Goal: Task Accomplishment & Management: Manage account settings

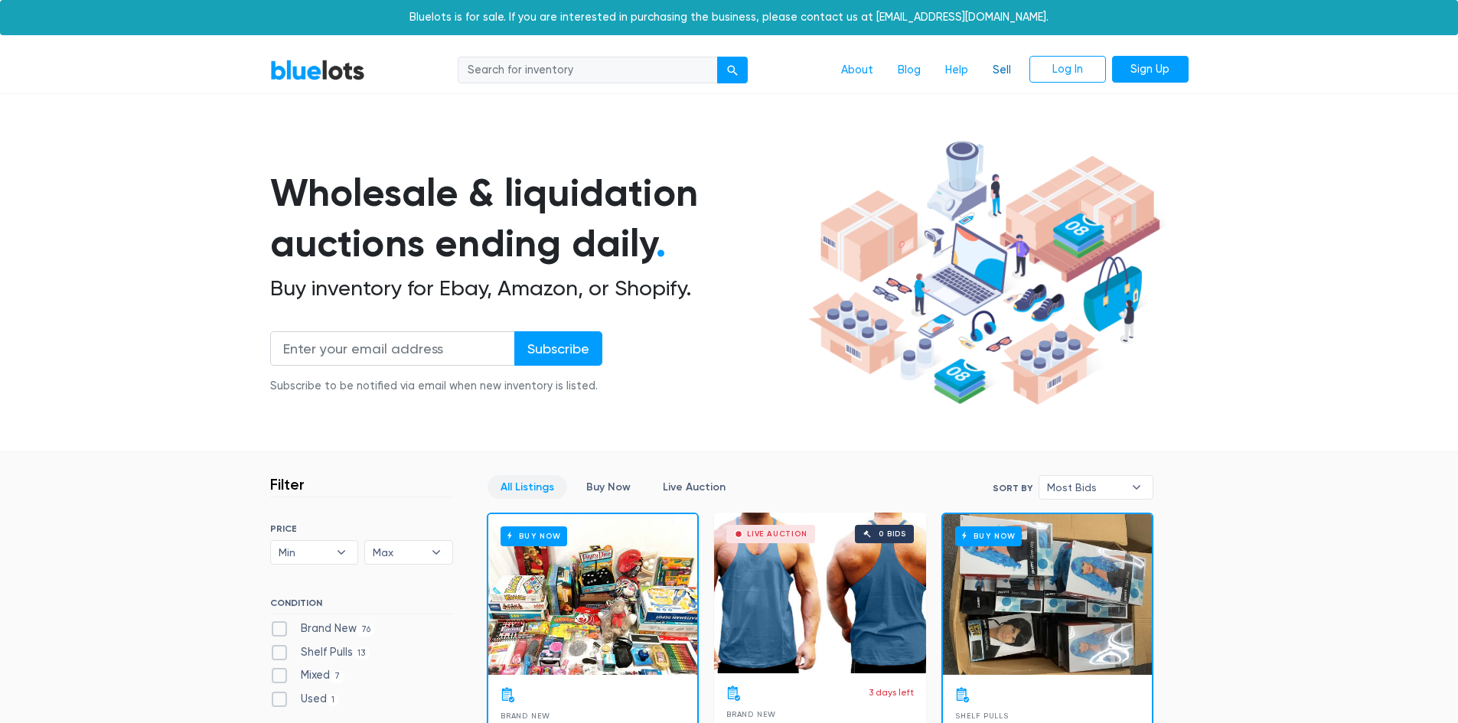
click at [1006, 67] on link "Sell" at bounding box center [1002, 70] width 43 height 29
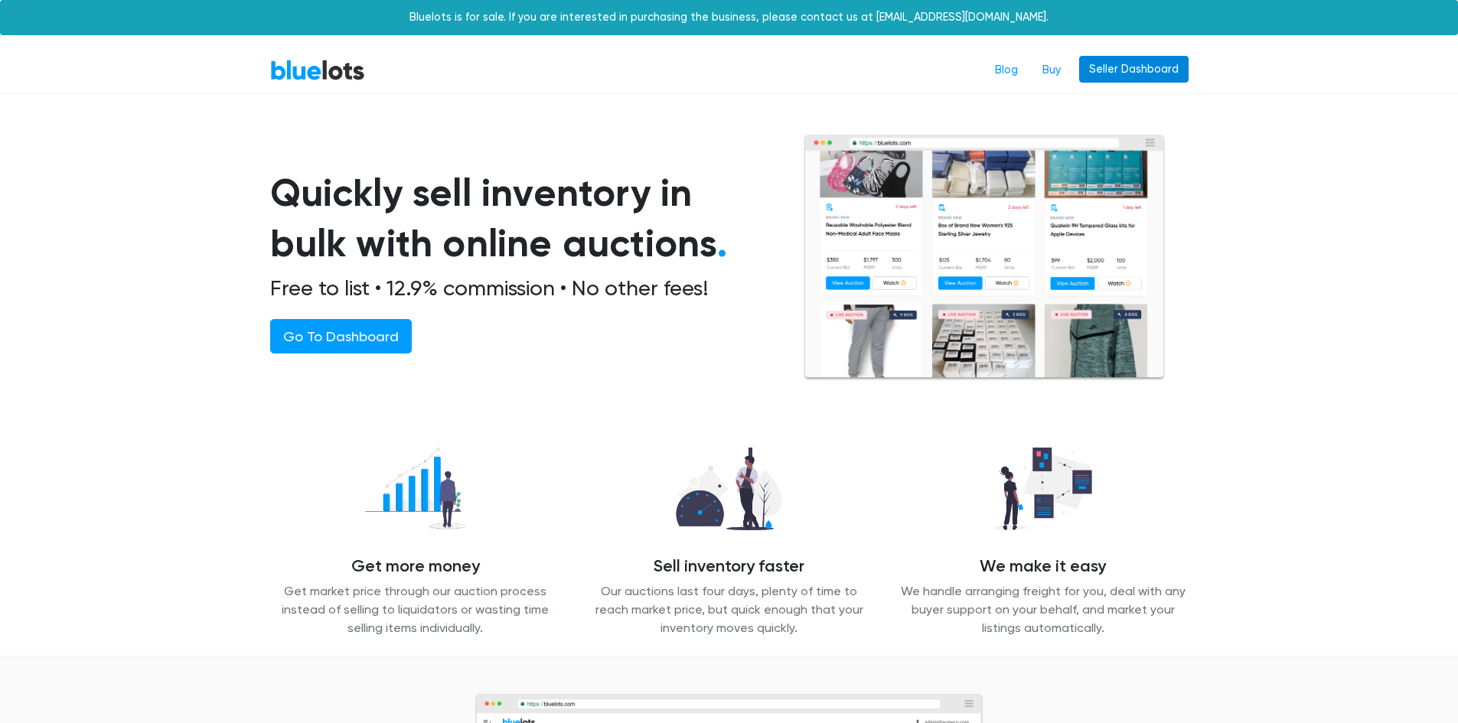
click at [1147, 69] on link "Seller Dashboard" at bounding box center [1133, 70] width 109 height 28
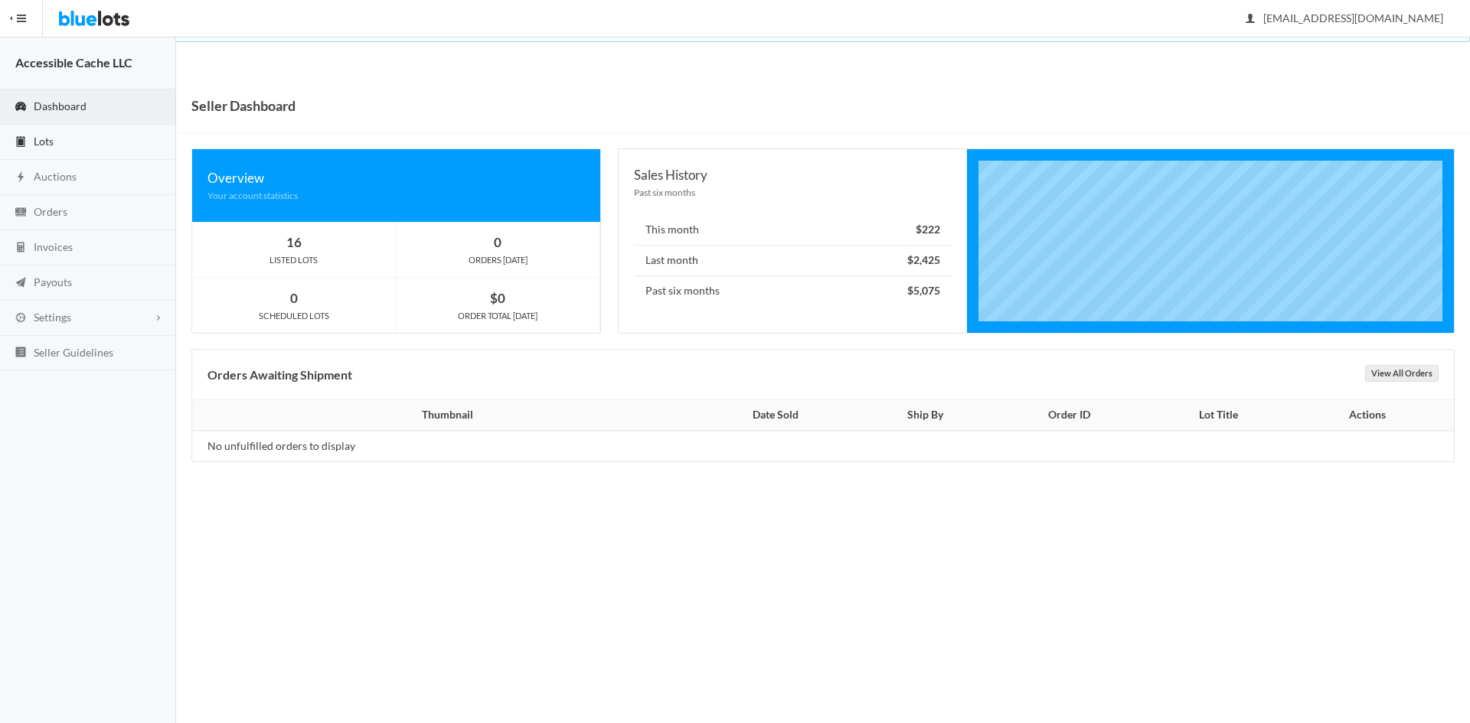
click at [47, 141] on span "Lots" at bounding box center [44, 141] width 20 height 13
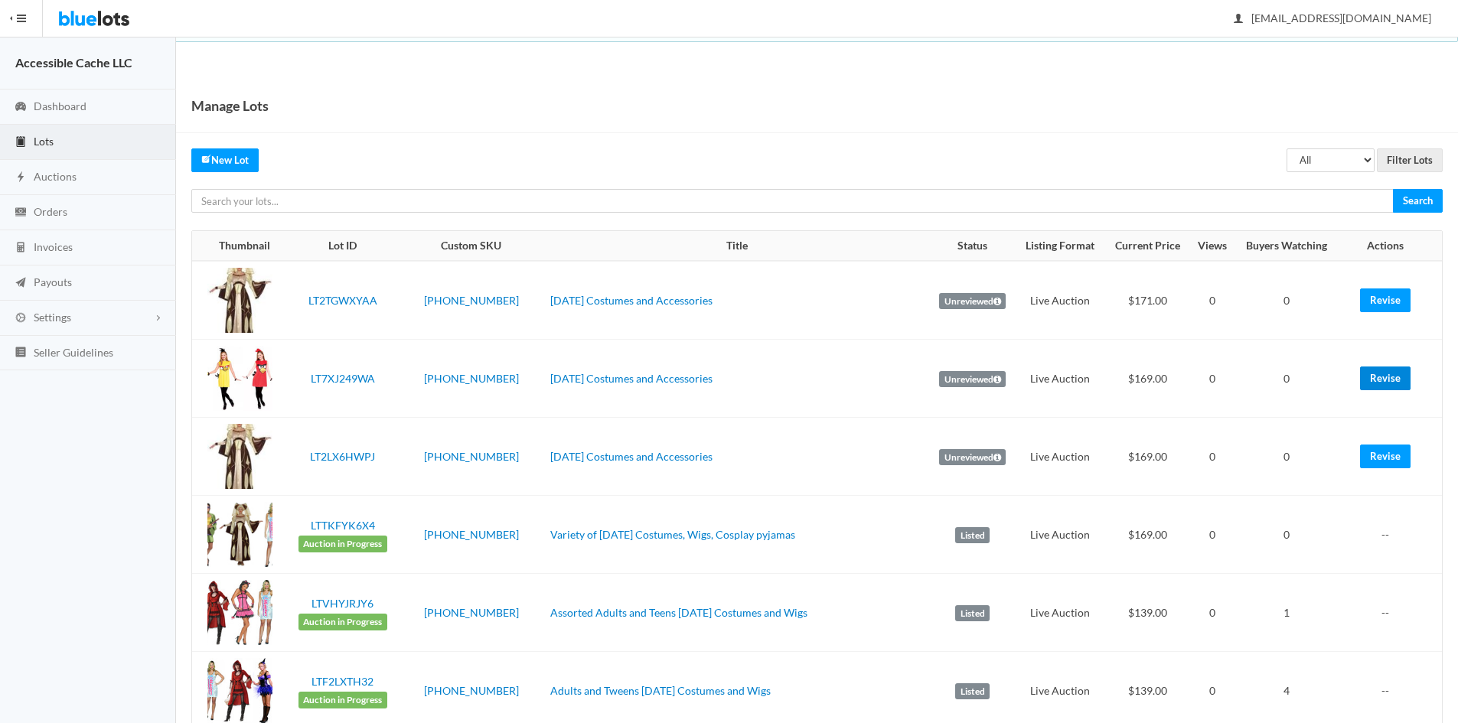
click at [1384, 375] on link "Revise" at bounding box center [1385, 379] width 51 height 24
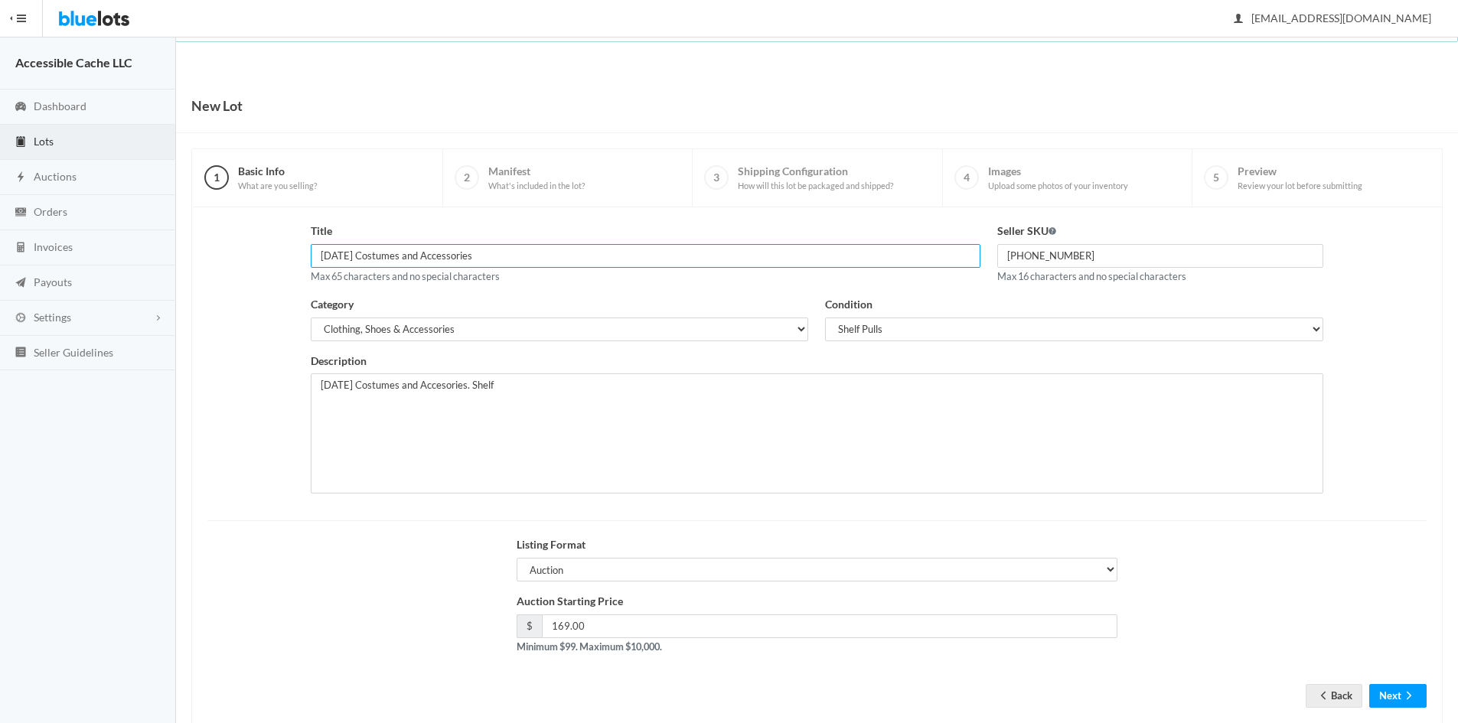
click at [326, 256] on input "[DATE] Costumes and Accessories" at bounding box center [646, 256] width 670 height 24
click at [319, 256] on input "[DATE] Costumes and Accessories" at bounding box center [646, 256] width 670 height 24
type input "s"
type input "Delete this lot--invalid"
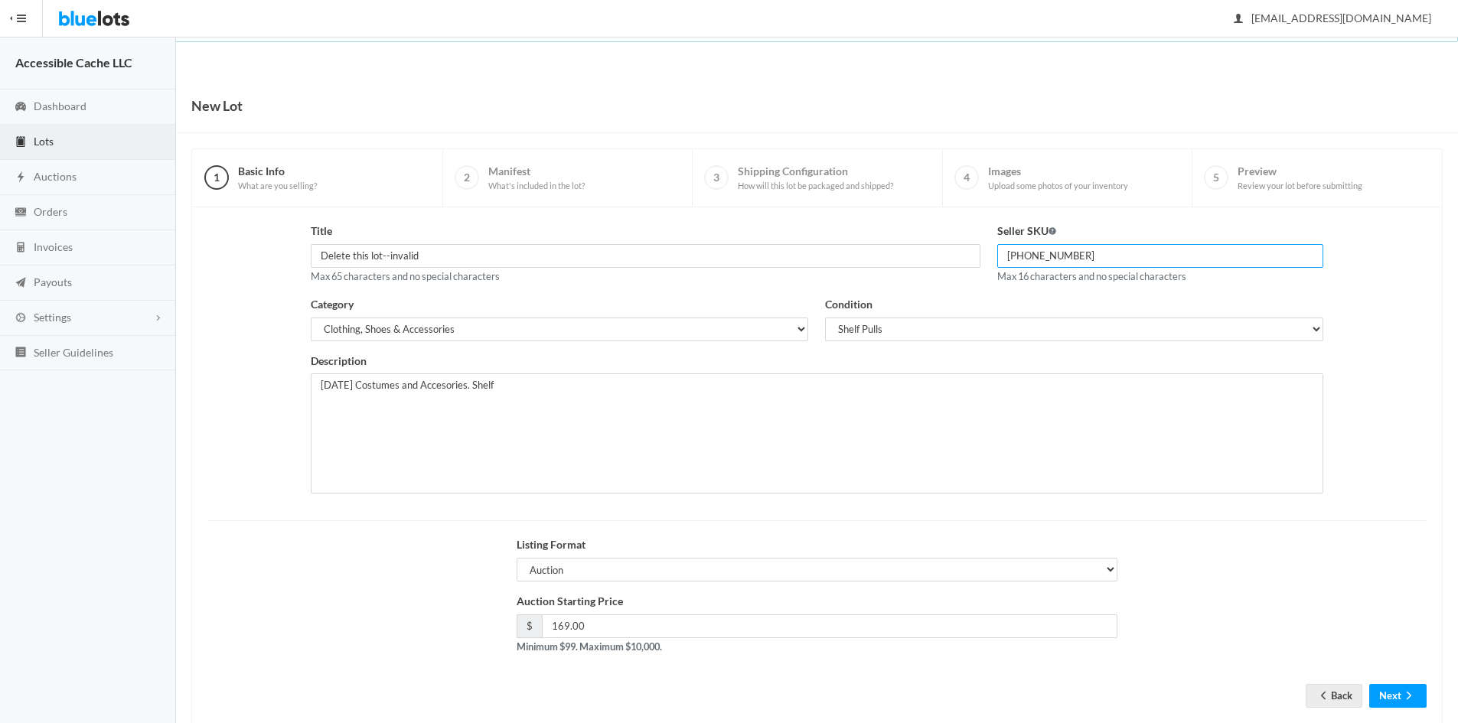
click at [1077, 253] on input "[PHONE_NUMBER]" at bounding box center [1160, 256] width 327 height 24
type input "2"
type input "Delete this lot-"
click at [589, 625] on input "169.00" at bounding box center [830, 627] width 576 height 24
type input "1"
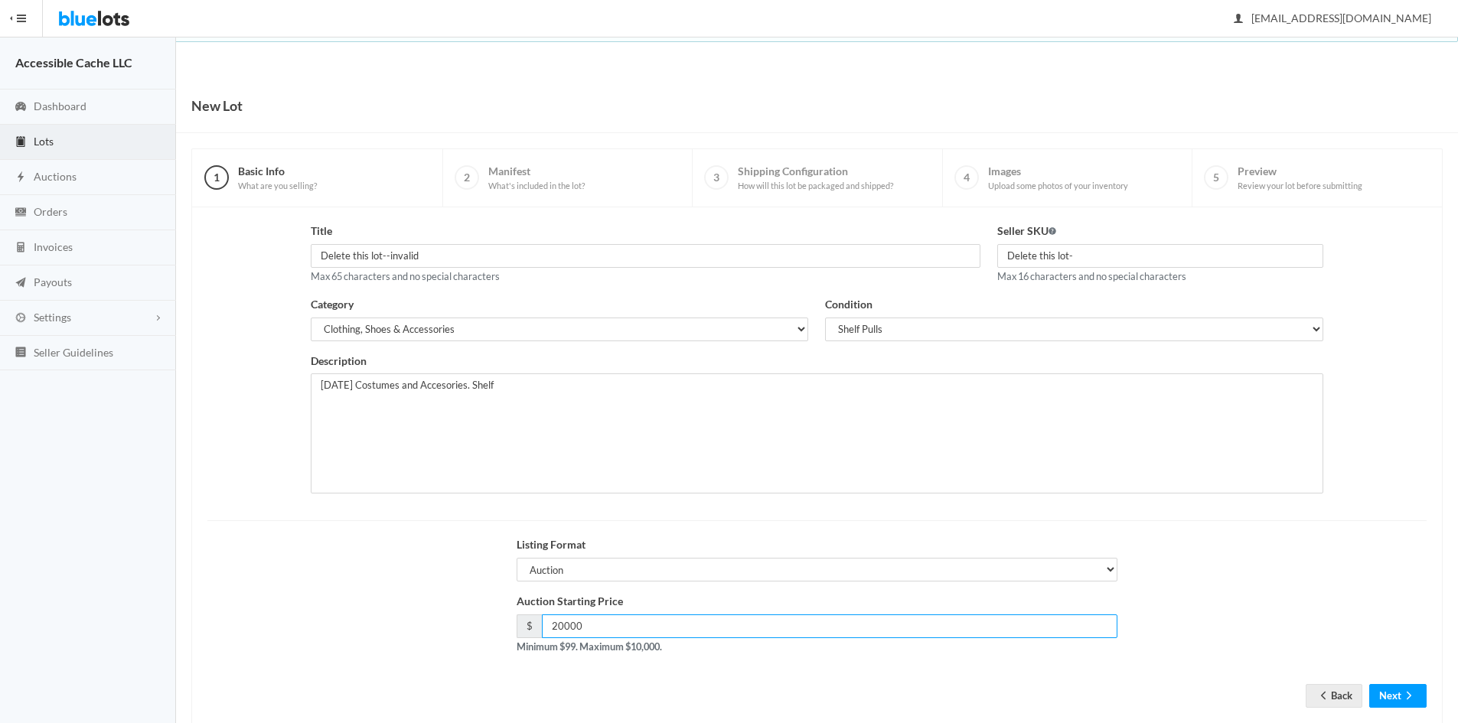
click at [562, 628] on input "20000" at bounding box center [830, 627] width 576 height 24
click at [581, 630] on input "20000" at bounding box center [830, 627] width 576 height 24
type input "2"
type input "10000"
click at [479, 327] on select "Electronics Clothing, Shoes & Accessories Appliances Home & Garden Sporting Goo…" at bounding box center [560, 330] width 498 height 24
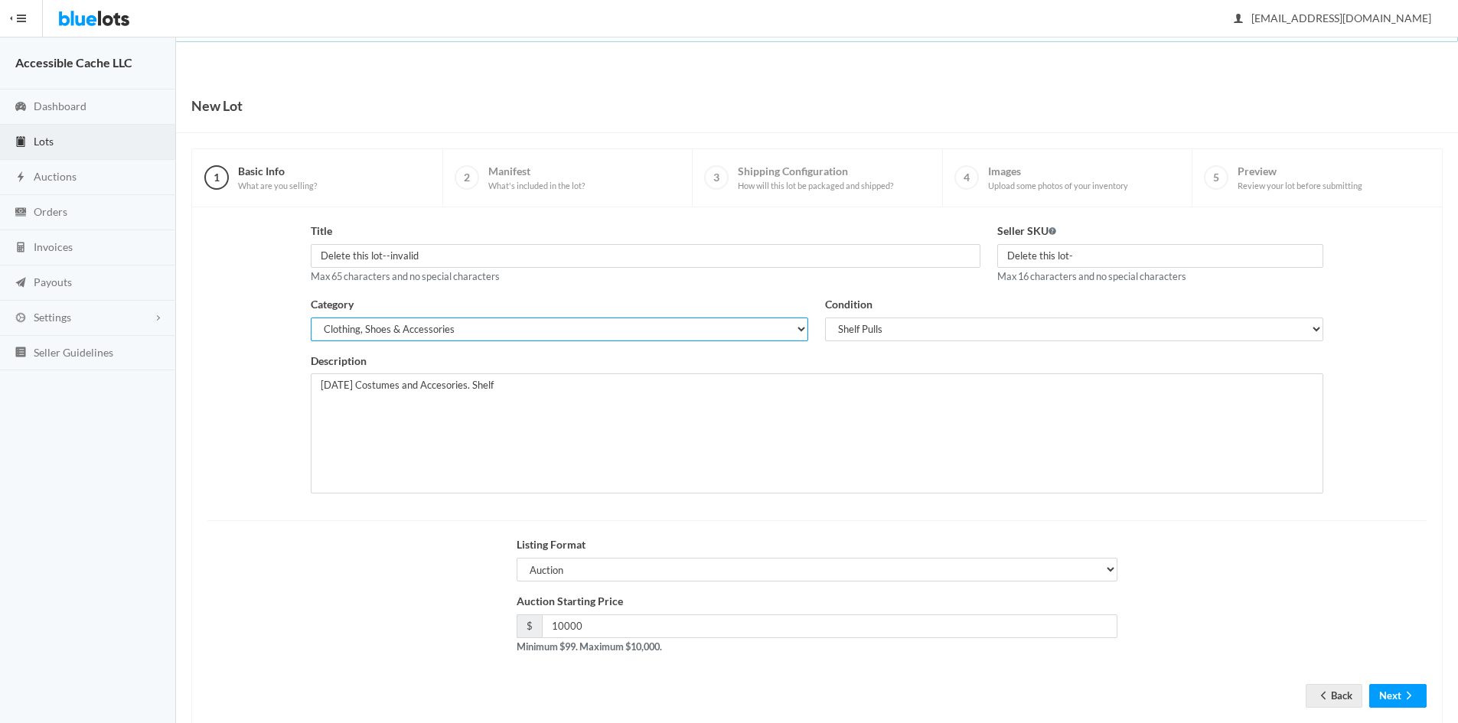
click at [453, 326] on select "Electronics Clothing, Shoes & Accessories Appliances Home & Garden Sporting Goo…" at bounding box center [560, 330] width 498 height 24
click at [460, 323] on select "Electronics Clothing, Shoes & Accessories Appliances Home & Garden Sporting Goo…" at bounding box center [560, 330] width 498 height 24
click at [329, 332] on select "Electronics Clothing, Shoes & Accessories Appliances Home & Garden Sporting Goo…" at bounding box center [560, 330] width 498 height 24
click at [462, 322] on select "Electronics Clothing, Shoes & Accessories Appliances Home & Garden Sporting Goo…" at bounding box center [560, 330] width 498 height 24
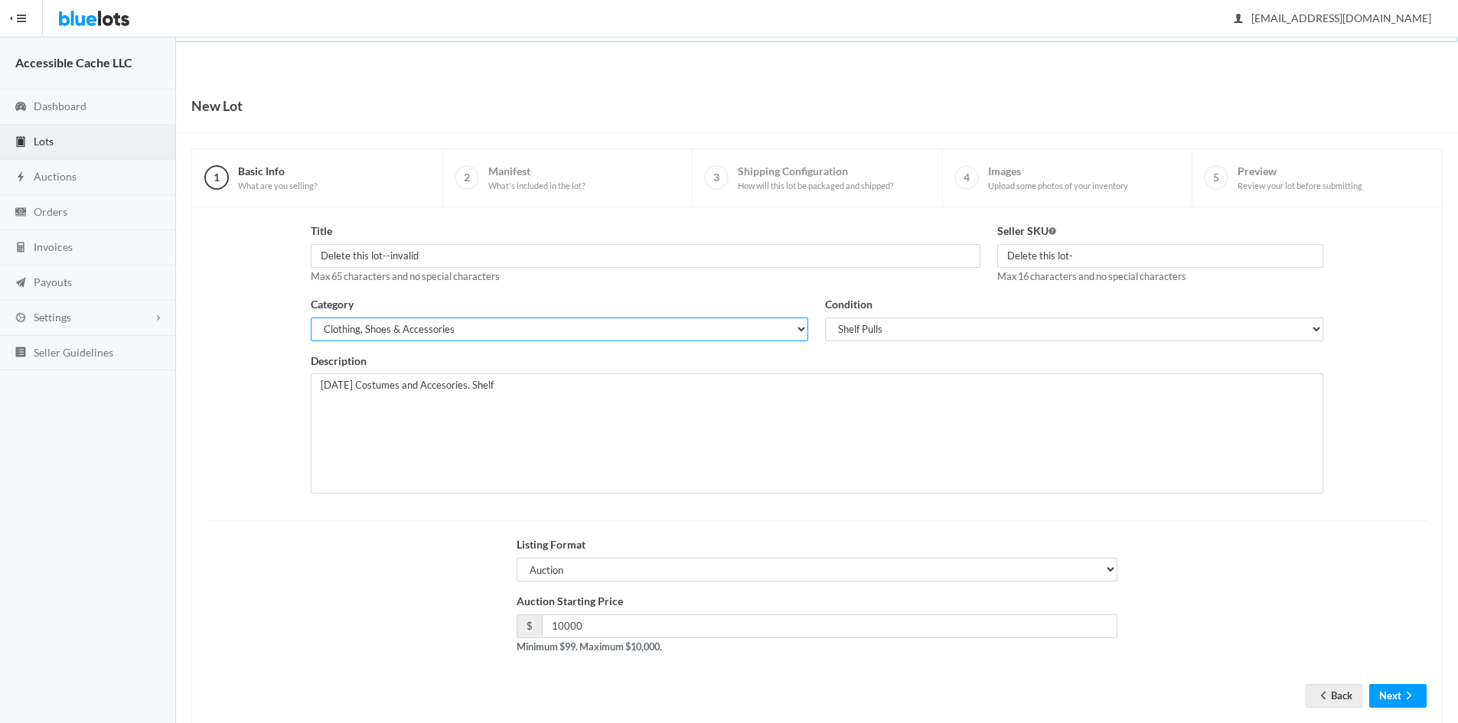
click at [456, 325] on select "Electronics Clothing, Shoes & Accessories Appliances Home & Garden Sporting Goo…" at bounding box center [560, 330] width 498 height 24
click at [439, 330] on select "Electronics Clothing, Shoes & Accessories Appliances Home & Garden Sporting Goo…" at bounding box center [560, 330] width 498 height 24
drag, startPoint x: 520, startPoint y: 388, endPoint x: 314, endPoint y: 388, distance: 205.9
click at [314, 388] on textarea "Halloween Costumes and Accesories. Shelf" at bounding box center [817, 434] width 1013 height 120
type textarea "Invalid lot delete this lot"
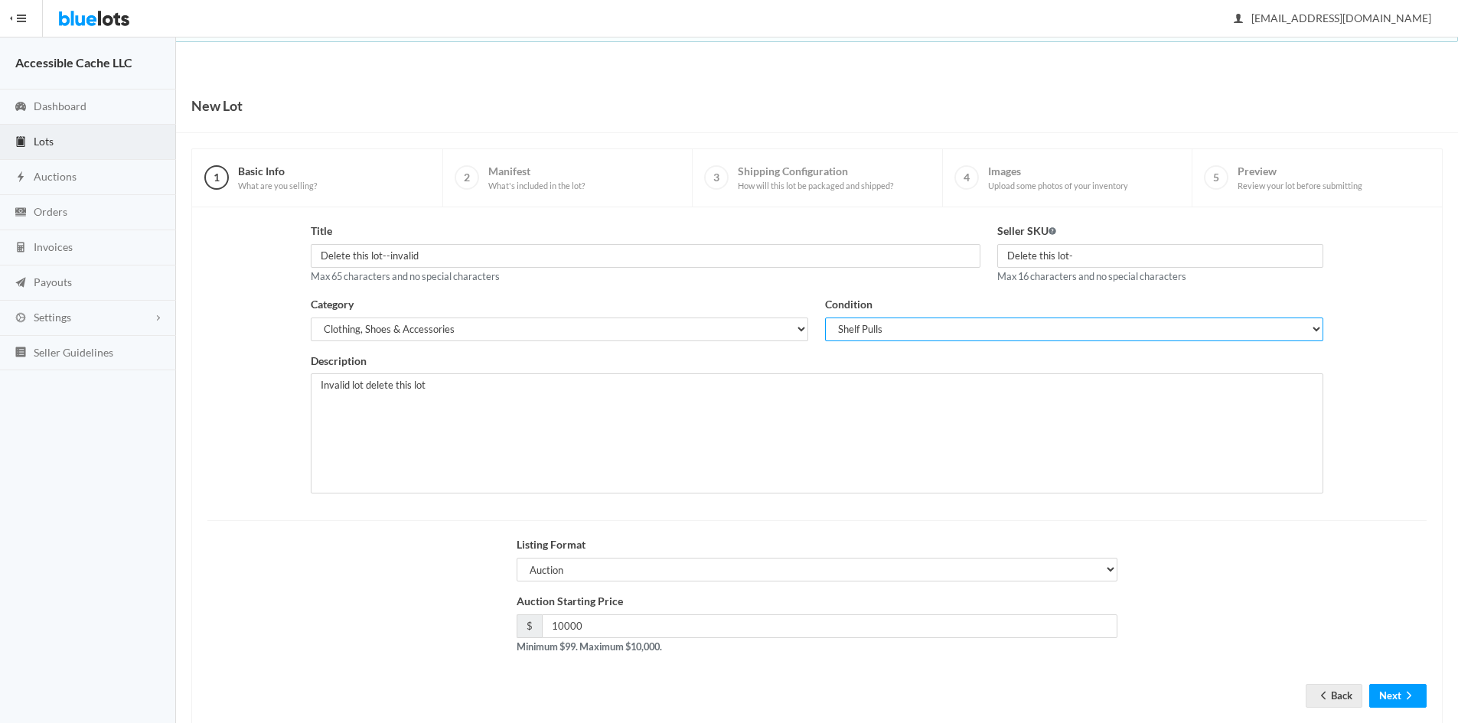
click at [1319, 326] on select "Brand New Shelf Pulls Customer Returns Used Mixed" at bounding box center [1074, 330] width 498 height 24
click at [707, 426] on textarea "Halloween Costumes and Accesories. Shelf" at bounding box center [817, 434] width 1013 height 120
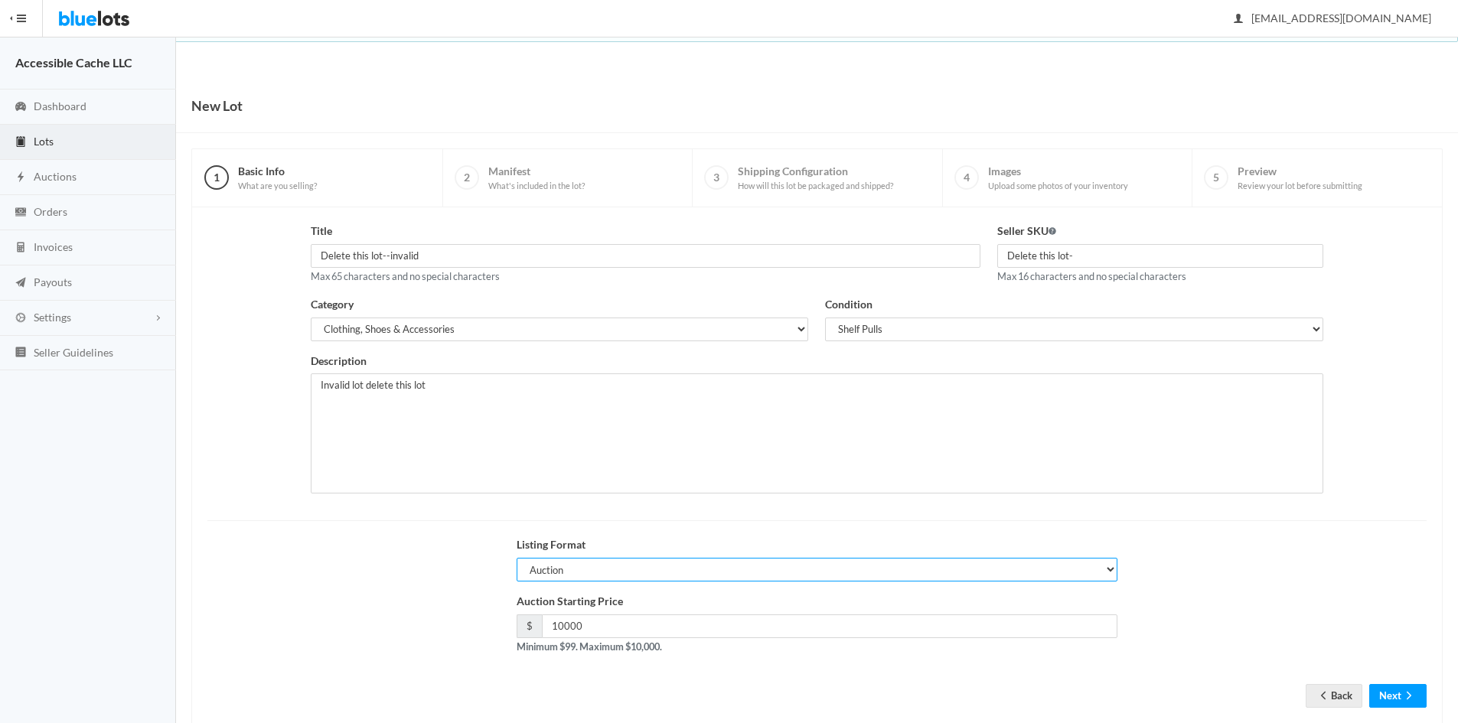
click at [1107, 568] on select "Auction Buy Now" at bounding box center [818, 570] width 602 height 24
click at [1244, 491] on textarea "Halloween Costumes and Accesories. Shelf" at bounding box center [817, 434] width 1013 height 120
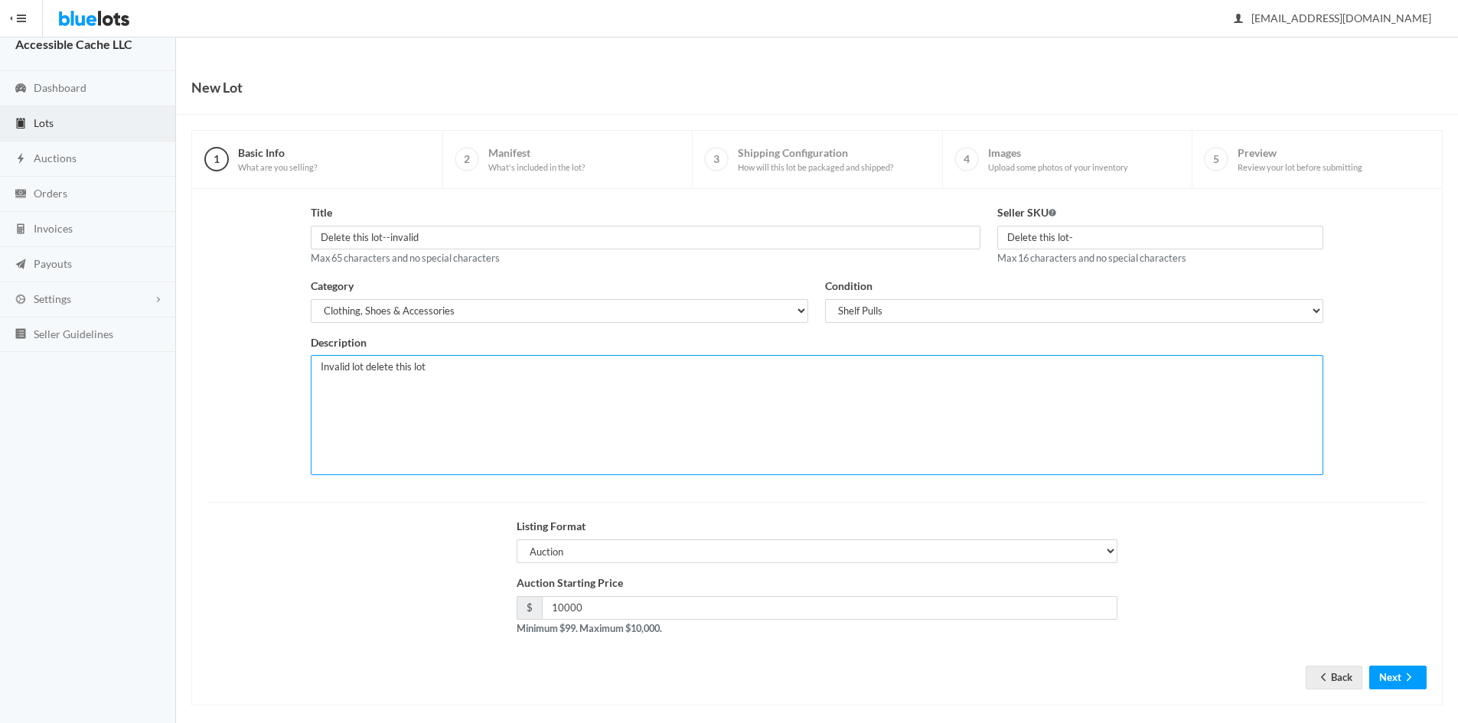
scroll to position [32, 0]
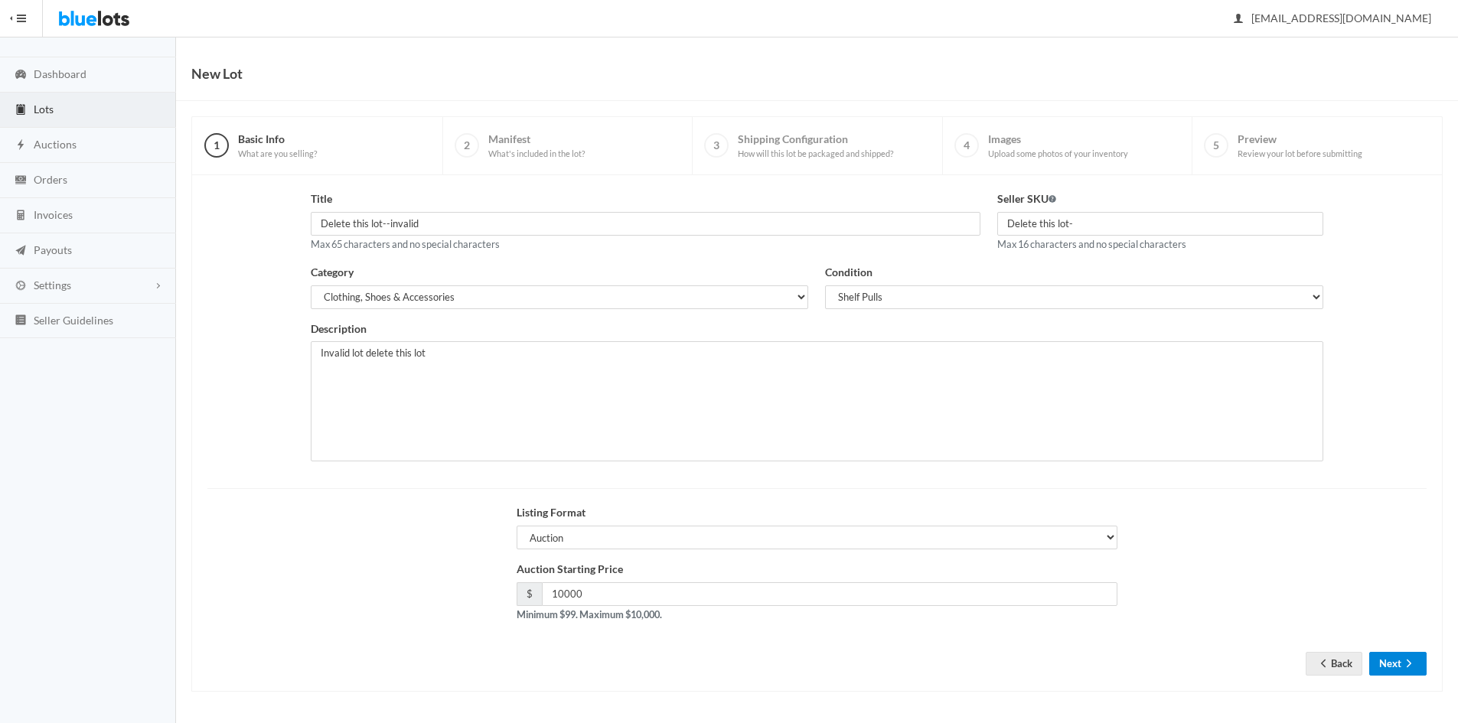
click at [1414, 662] on icon "arrow forward" at bounding box center [1408, 663] width 15 height 12
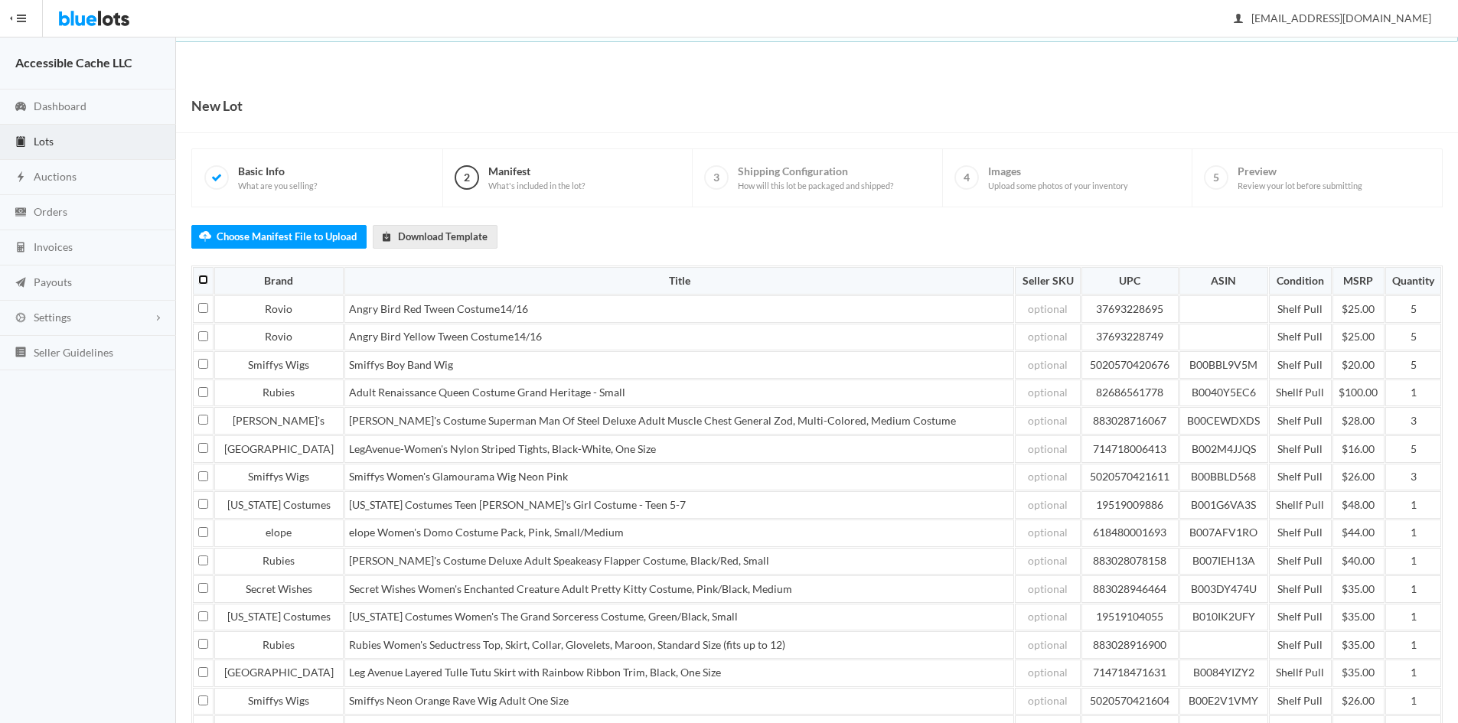
click at [202, 279] on input "checkbox" at bounding box center [203, 280] width 10 height 10
checkbox input "true"
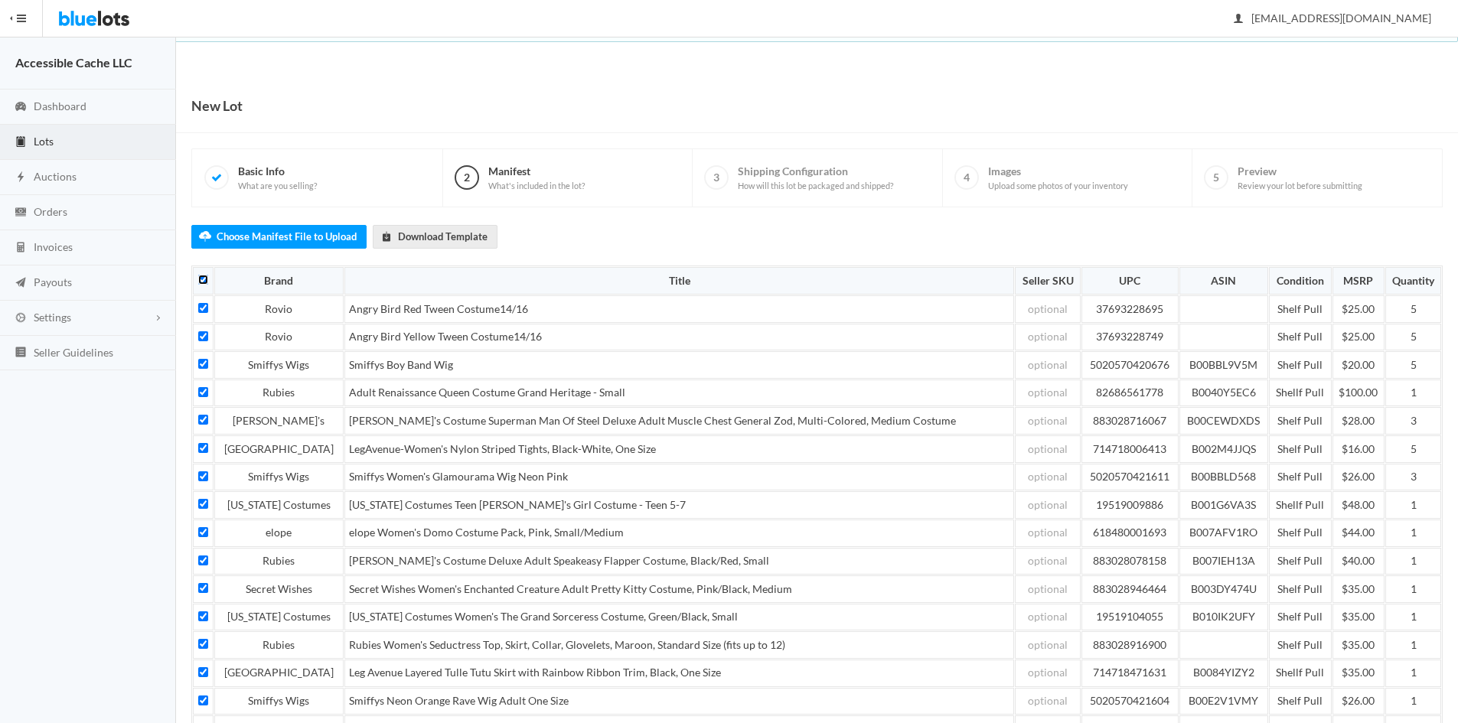
checkbox input "true"
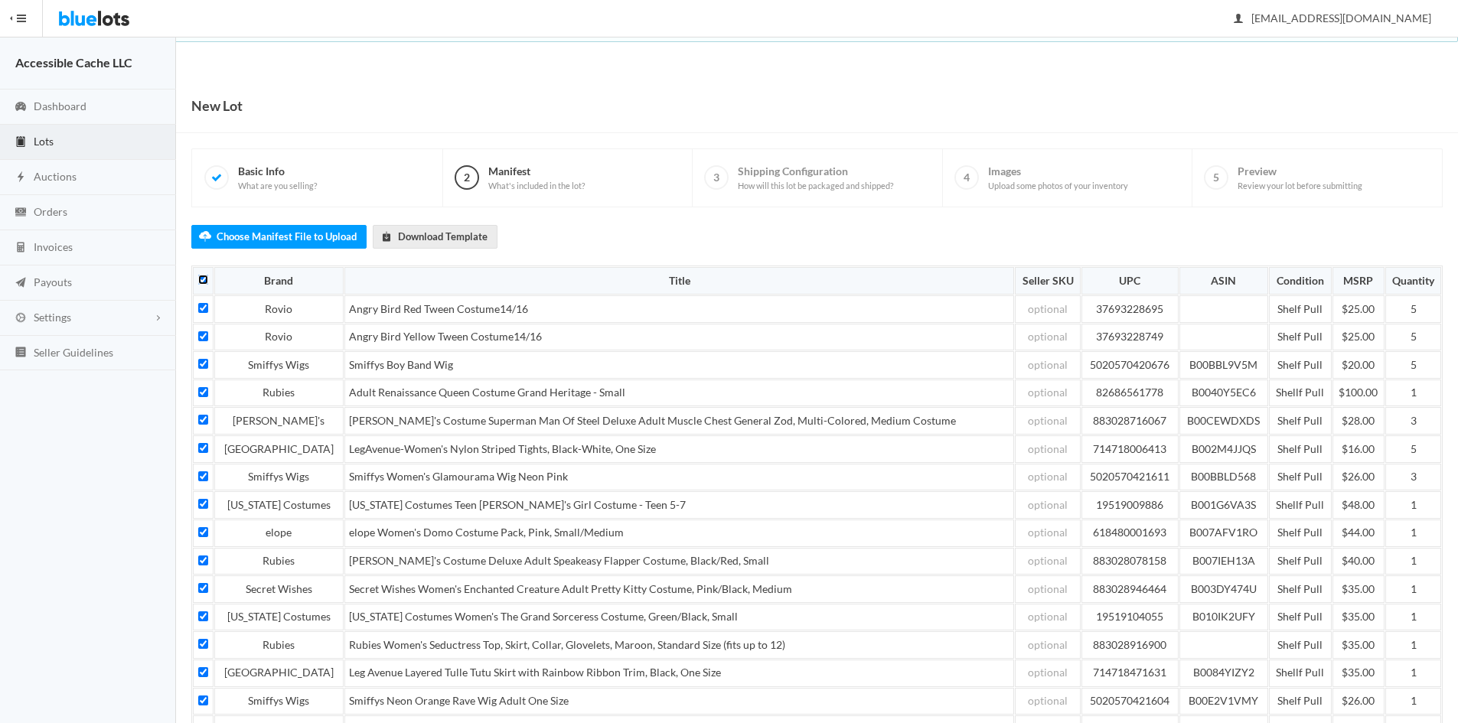
checkbox input "true"
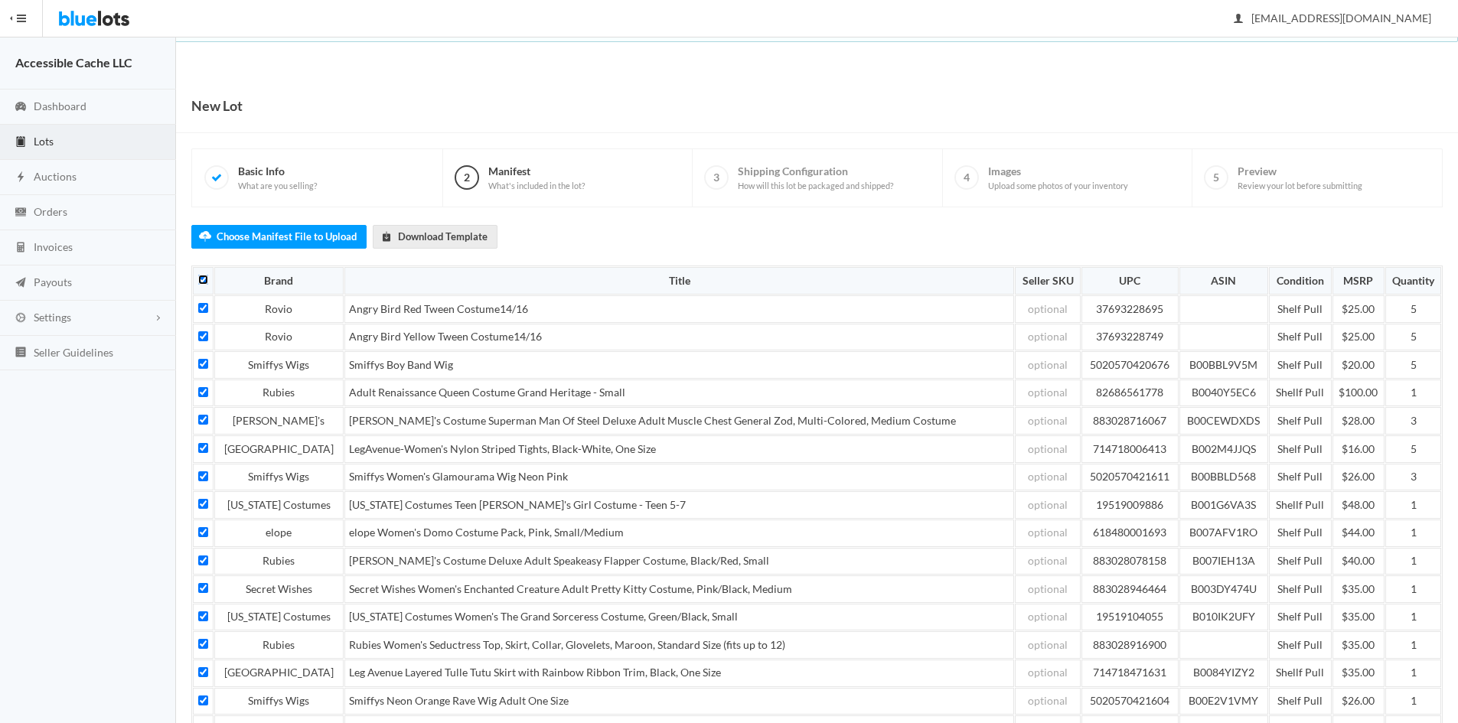
checkbox input "true"
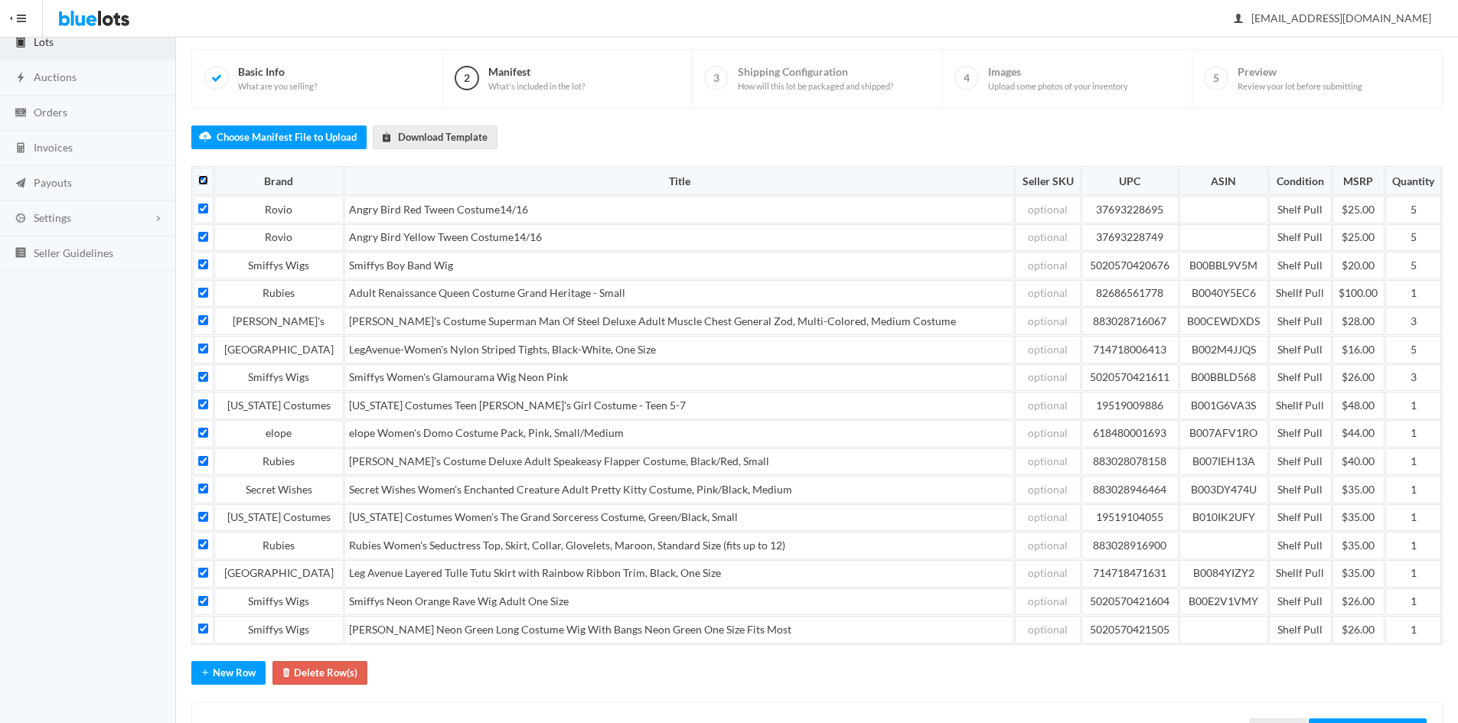
scroll to position [166, 0]
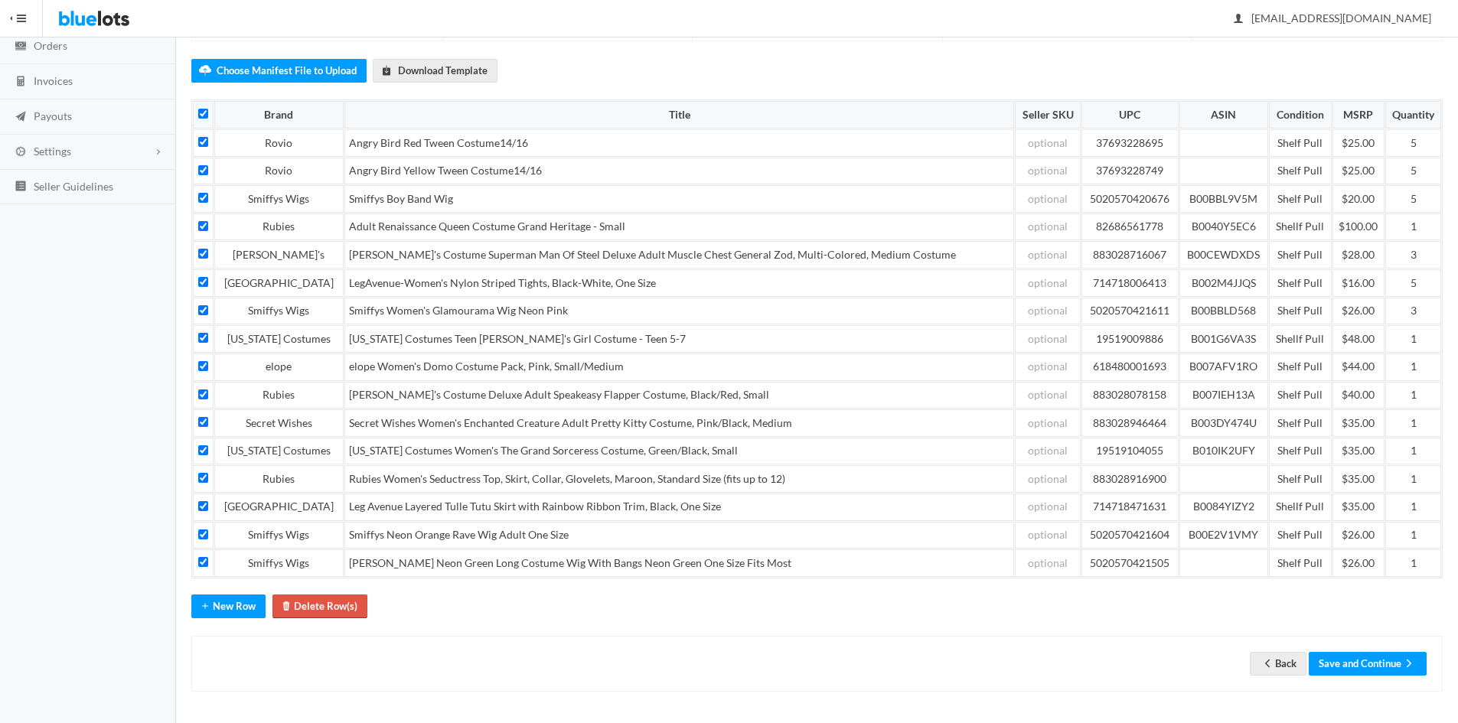
click at [308, 605] on button "Delete Row(s)" at bounding box center [319, 607] width 95 height 24
checkbox input "false"
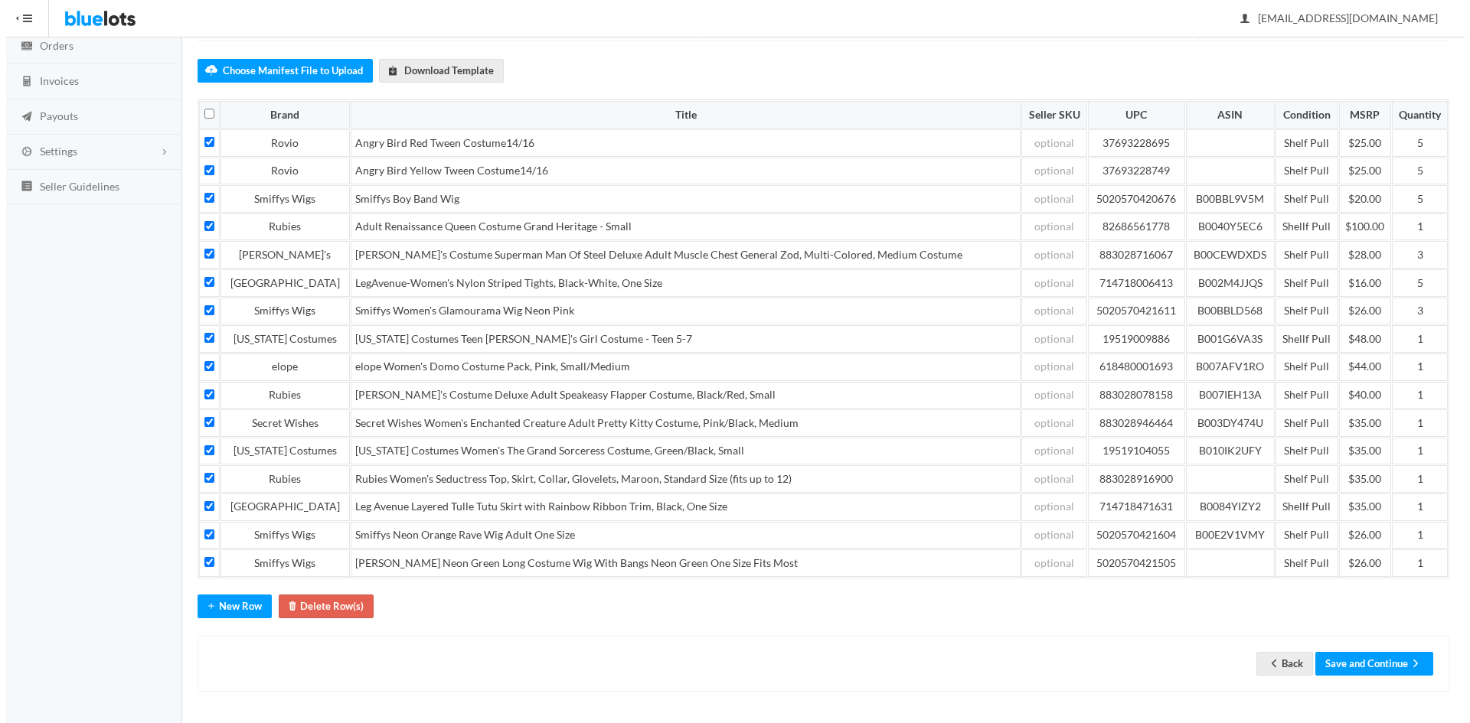
scroll to position [0, 0]
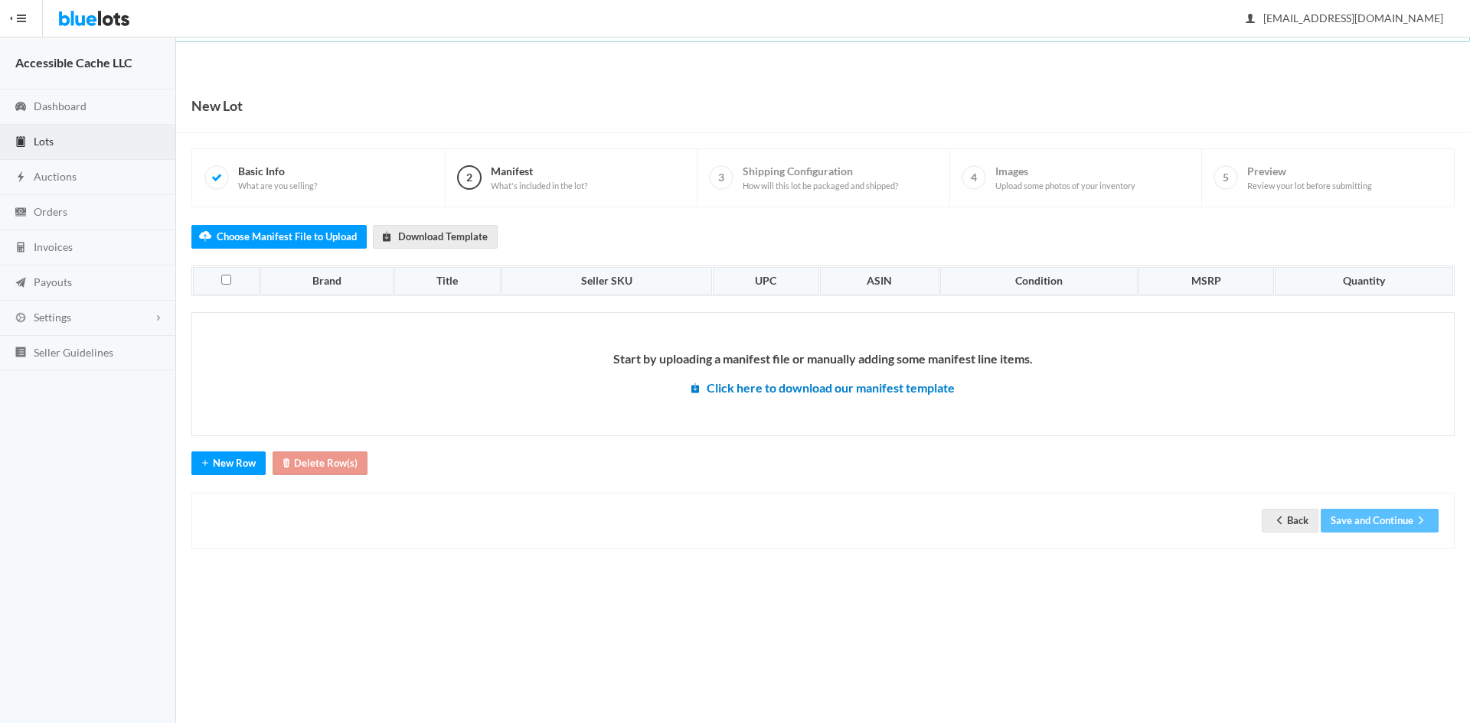
click at [44, 139] on span "Lots" at bounding box center [44, 141] width 20 height 13
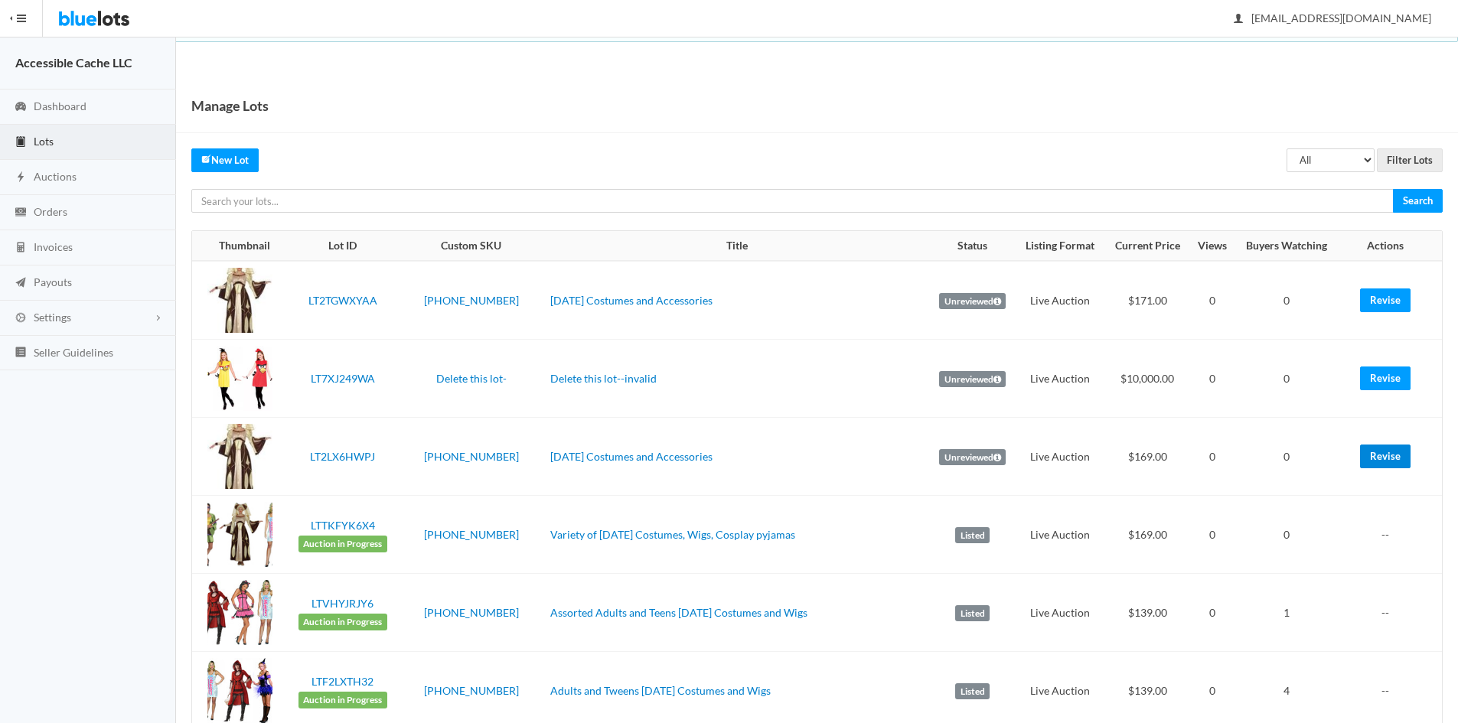
click at [1369, 452] on link "Revise" at bounding box center [1385, 457] width 51 height 24
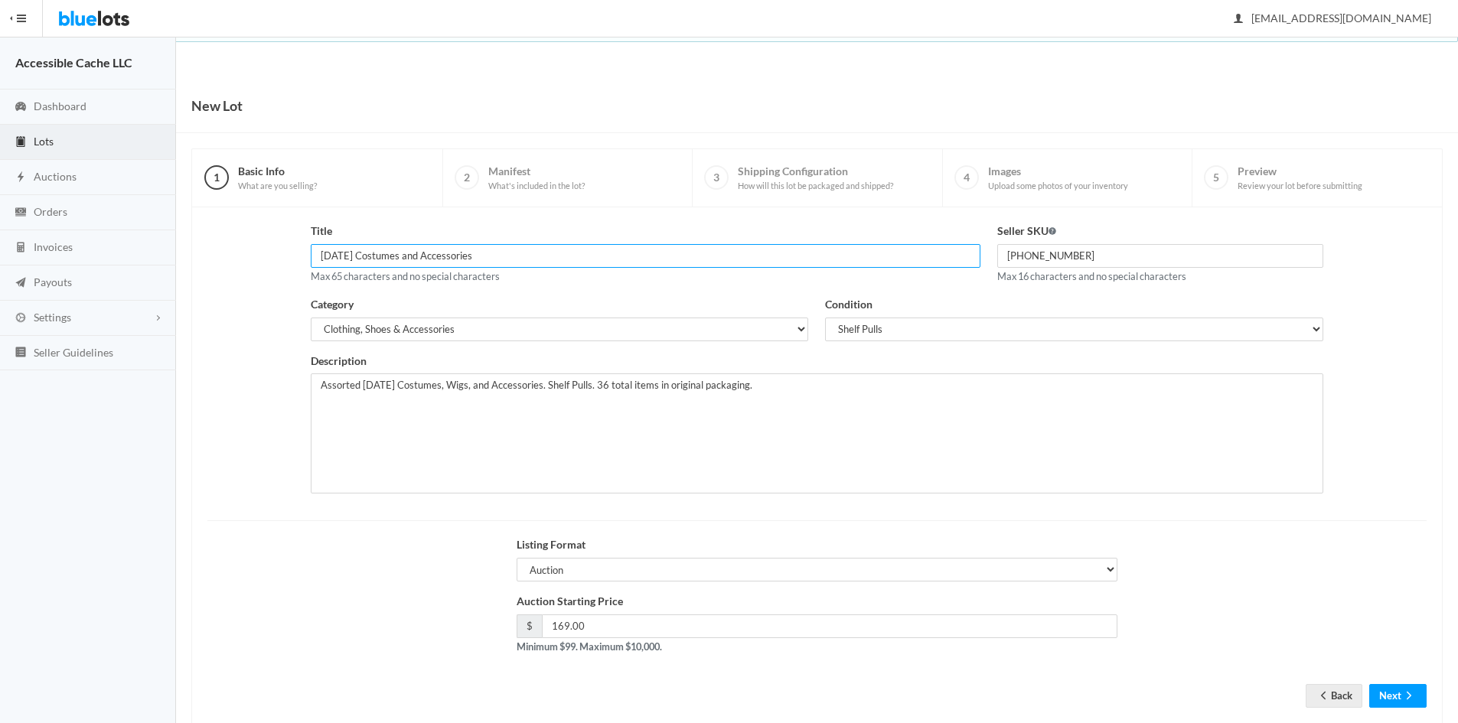
click at [323, 259] on input "Halloween Costumes and Accessories" at bounding box center [646, 256] width 670 height 24
drag, startPoint x: 319, startPoint y: 254, endPoint x: 665, endPoint y: 217, distance: 347.9
click at [665, 217] on div "Title Halloween Costumes and Accessories Max 65 characters and no special chara…" at bounding box center [816, 465] width 1251 height 517
type input "Delete this lot-Invalid"
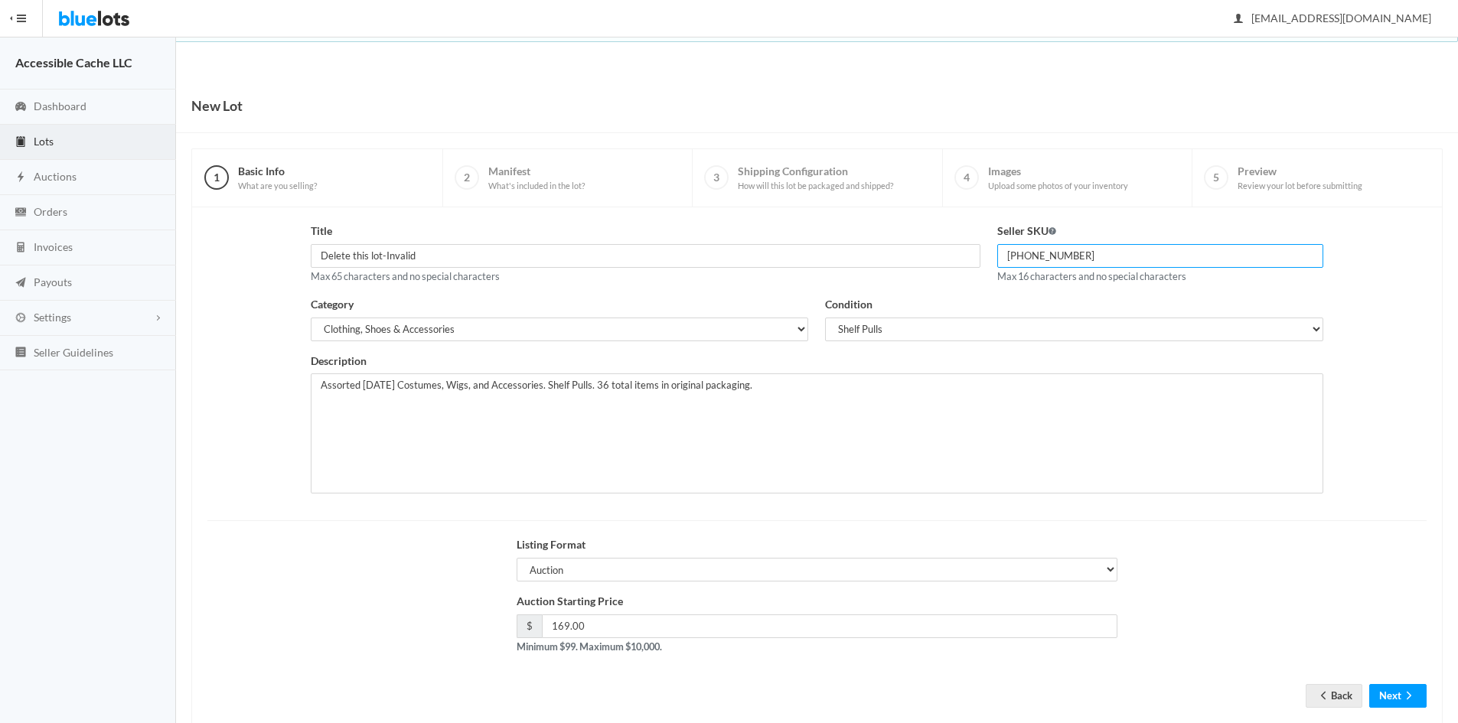
drag, startPoint x: 1080, startPoint y: 253, endPoint x: 990, endPoint y: 259, distance: 90.6
click at [990, 259] on div "Seller SKU 2509-36-1016 Max 16 characters and no special characters" at bounding box center [1161, 259] width 344 height 73
type input "Invalid delete"
drag, startPoint x: 321, startPoint y: 387, endPoint x: 808, endPoint y: 413, distance: 487.5
click at [798, 401] on textarea "Assorted Halloween Costumes, Wigs, and Accessories. Shelf Pulls. 36 total items…" at bounding box center [817, 434] width 1013 height 120
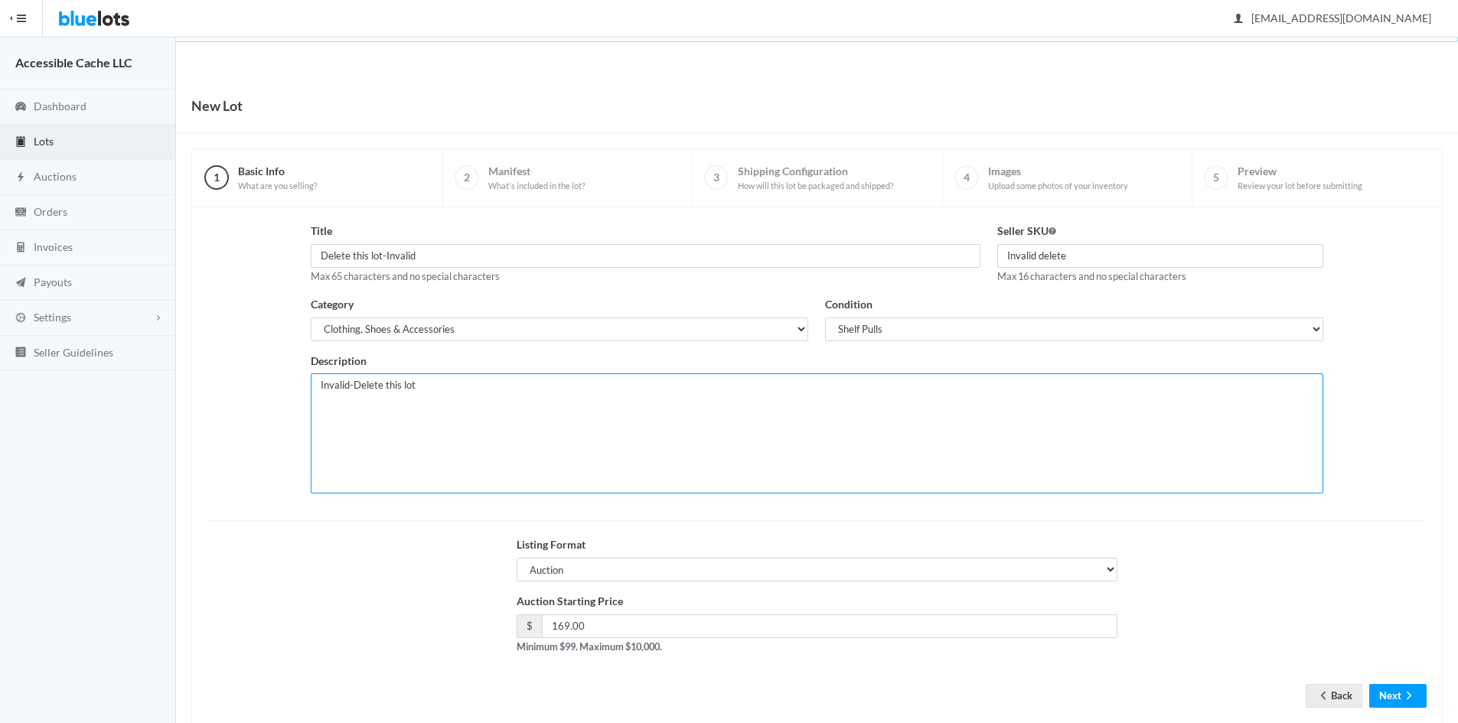
type textarea "Invalid-Delete this lot"
click at [553, 624] on input "169.00" at bounding box center [830, 627] width 576 height 24
type input "0"
type input "10000"
click at [1066, 260] on input "Invalid delete" at bounding box center [1160, 256] width 327 height 24
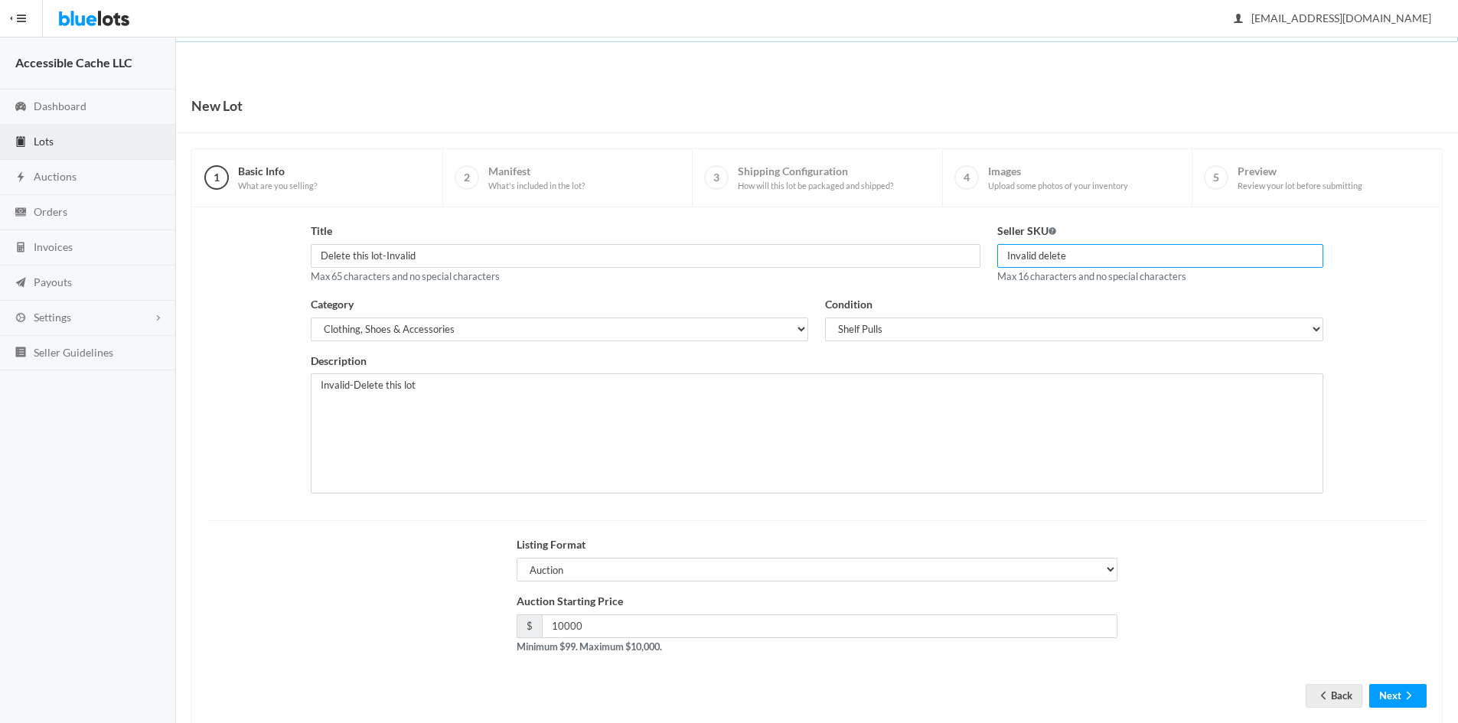
type input "Invalid delete"
click at [556, 566] on select "Auction Buy Now" at bounding box center [818, 570] width 602 height 24
click at [560, 565] on select "Auction Buy Now" at bounding box center [818, 570] width 602 height 24
click at [1393, 693] on button "Next" at bounding box center [1397, 696] width 57 height 24
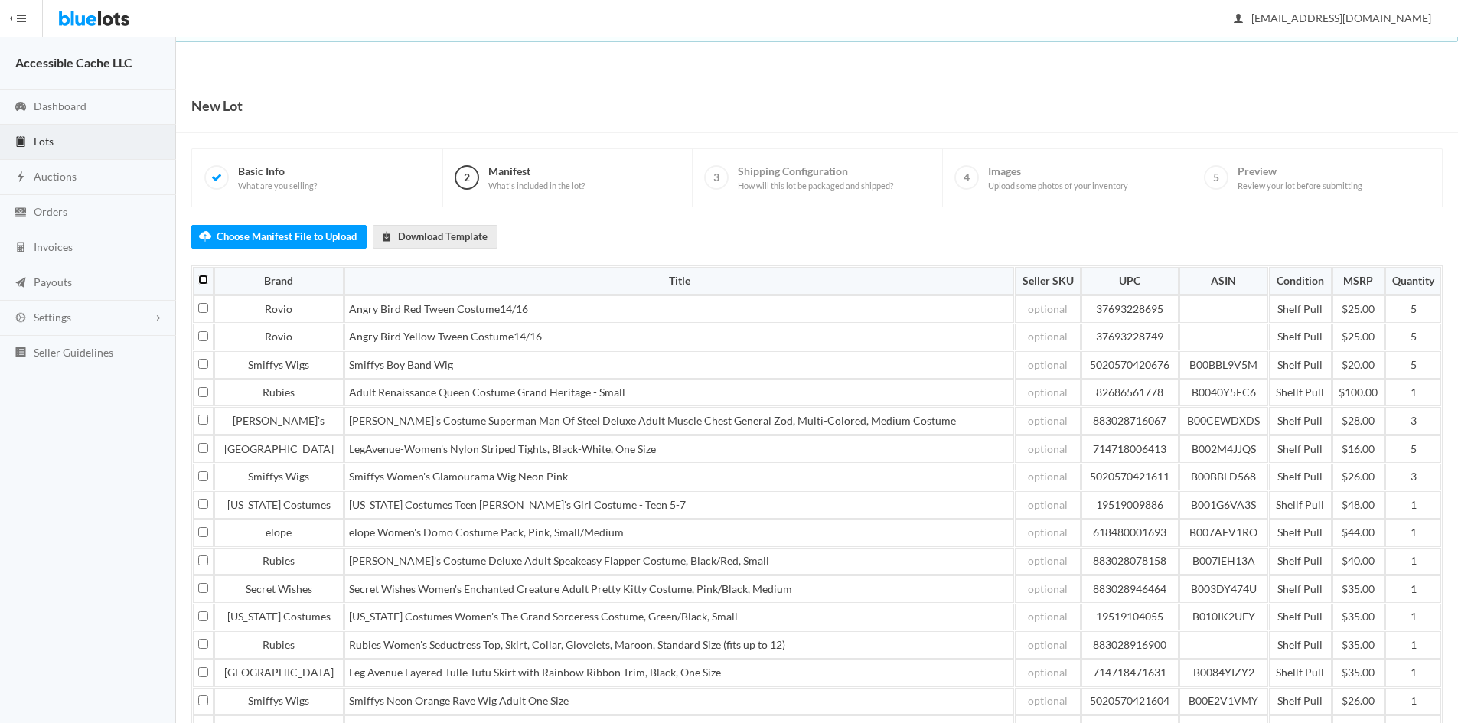
click at [202, 281] on input "checkbox" at bounding box center [203, 280] width 10 height 10
checkbox input "true"
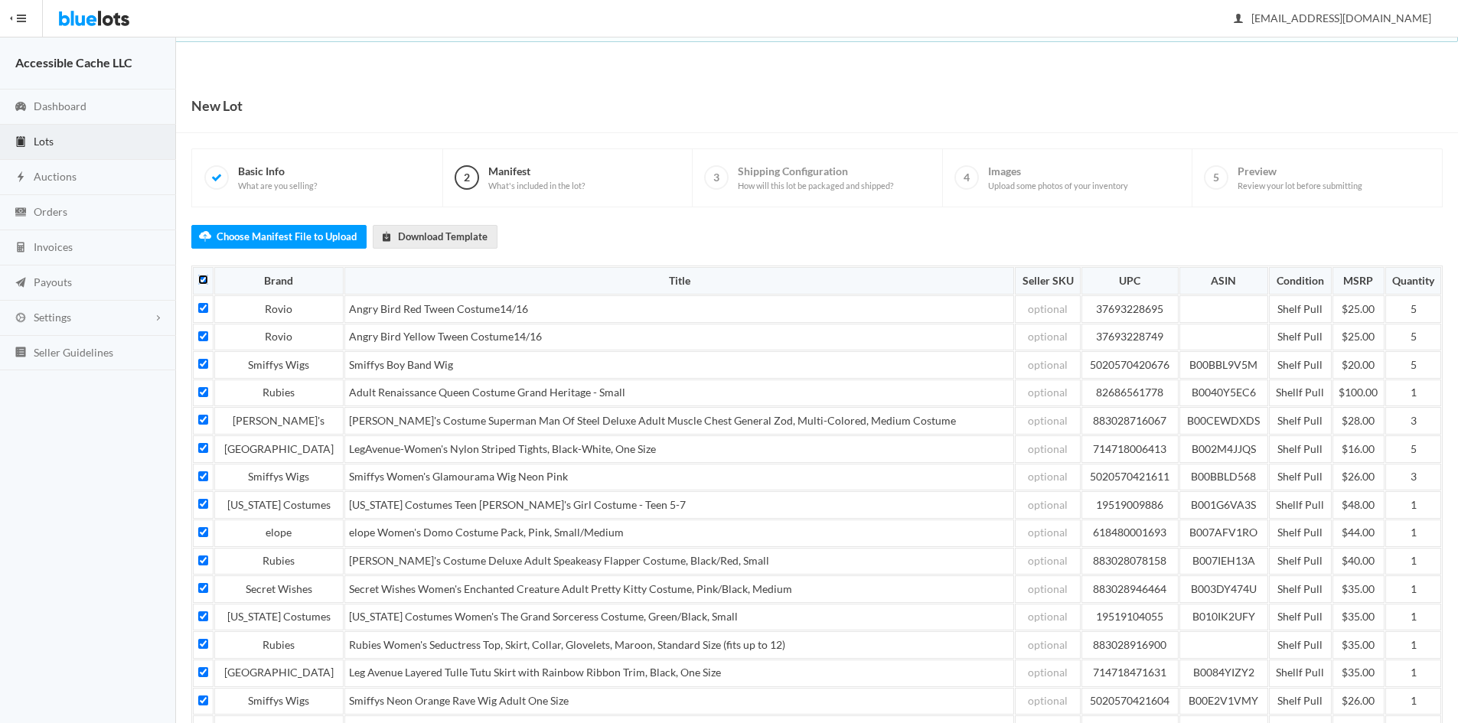
checkbox input "true"
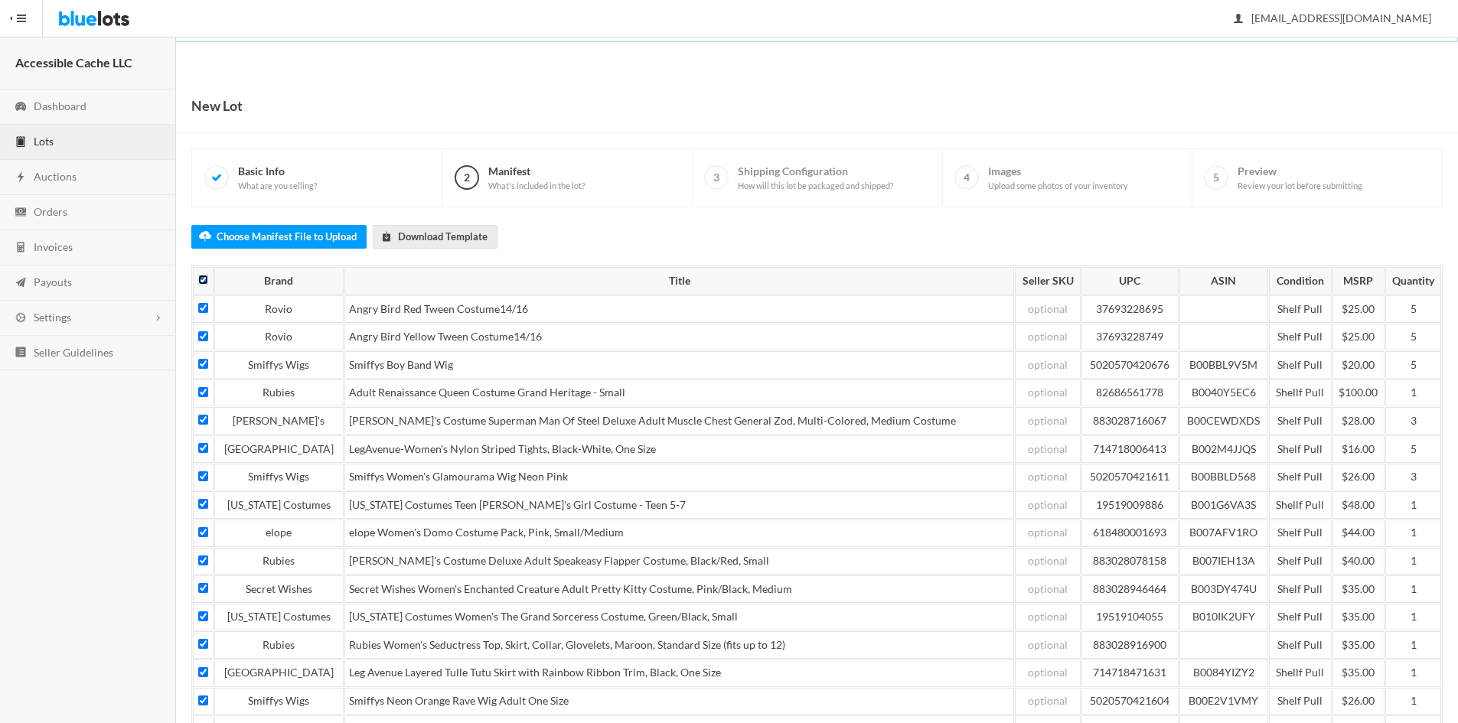
checkbox input "true"
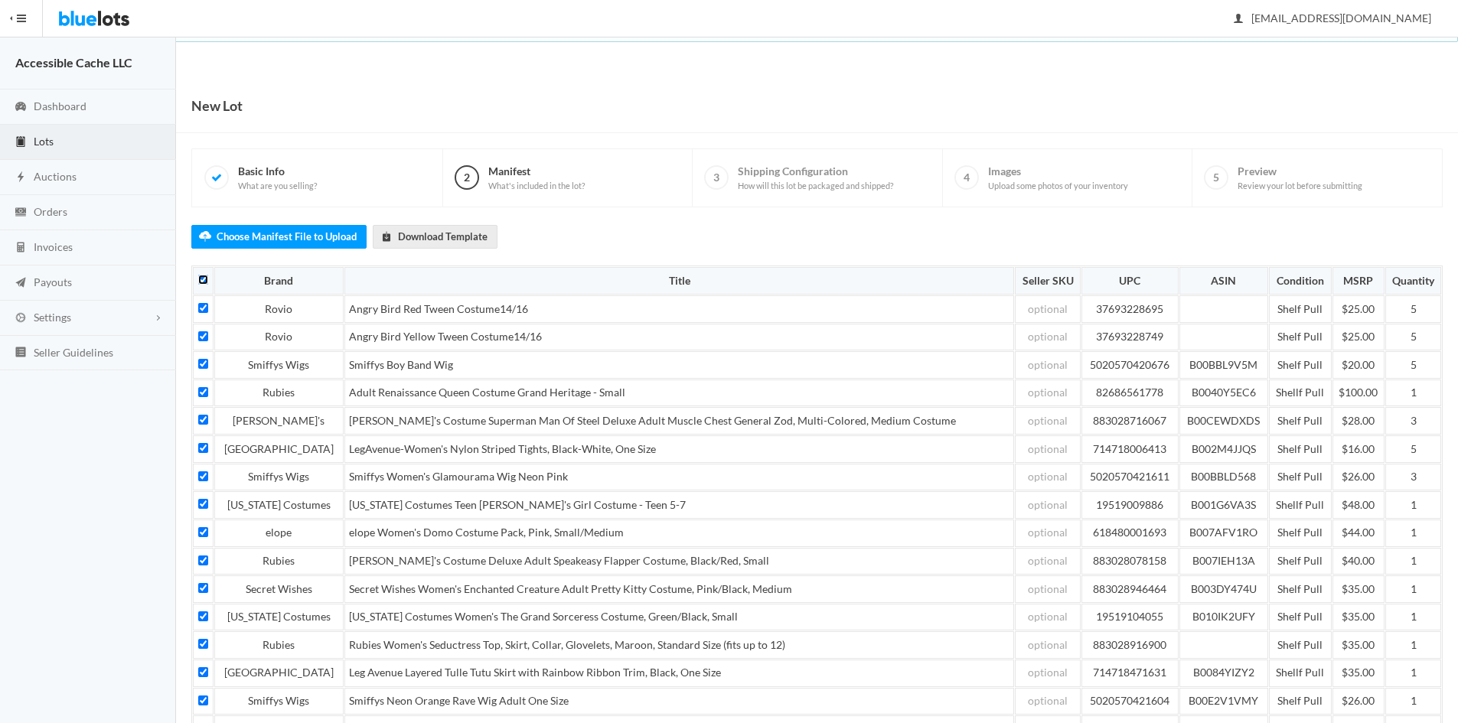
checkbox input "true"
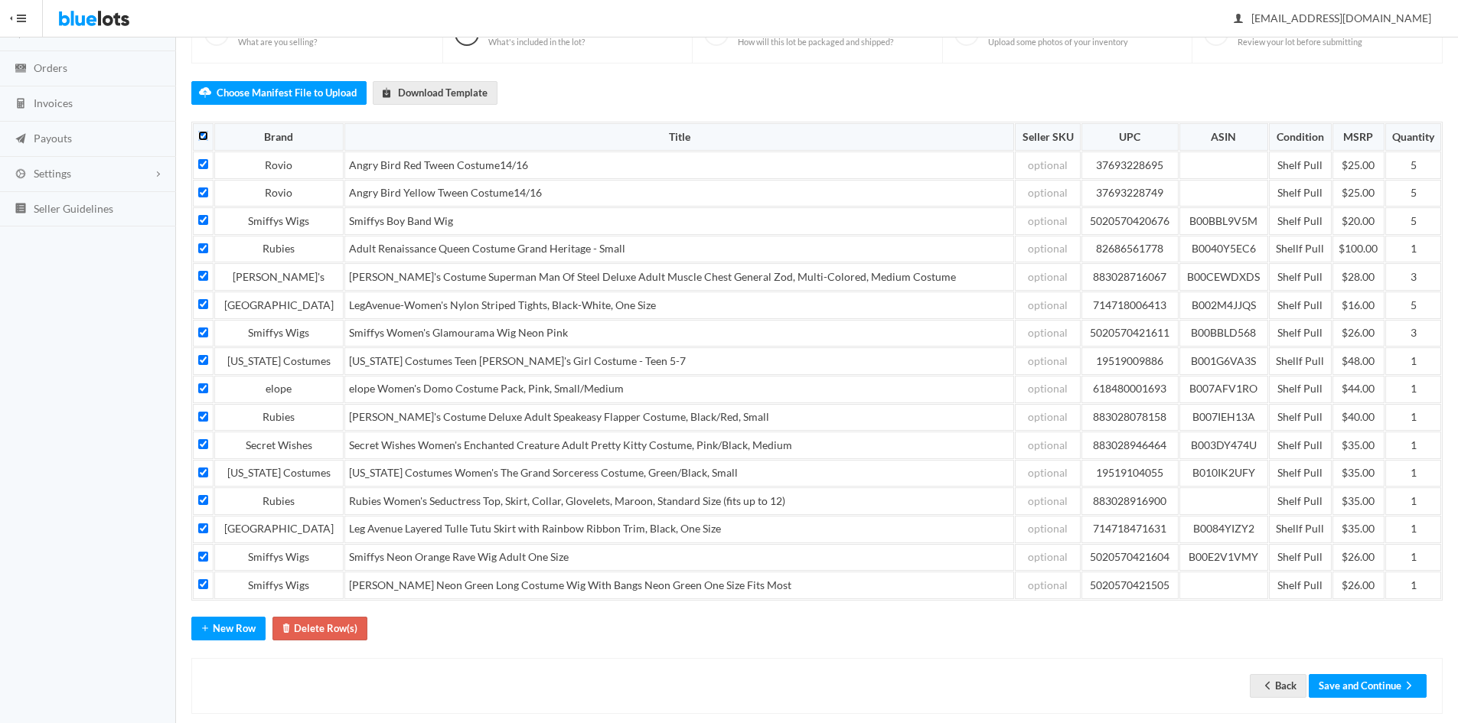
scroll to position [166, 0]
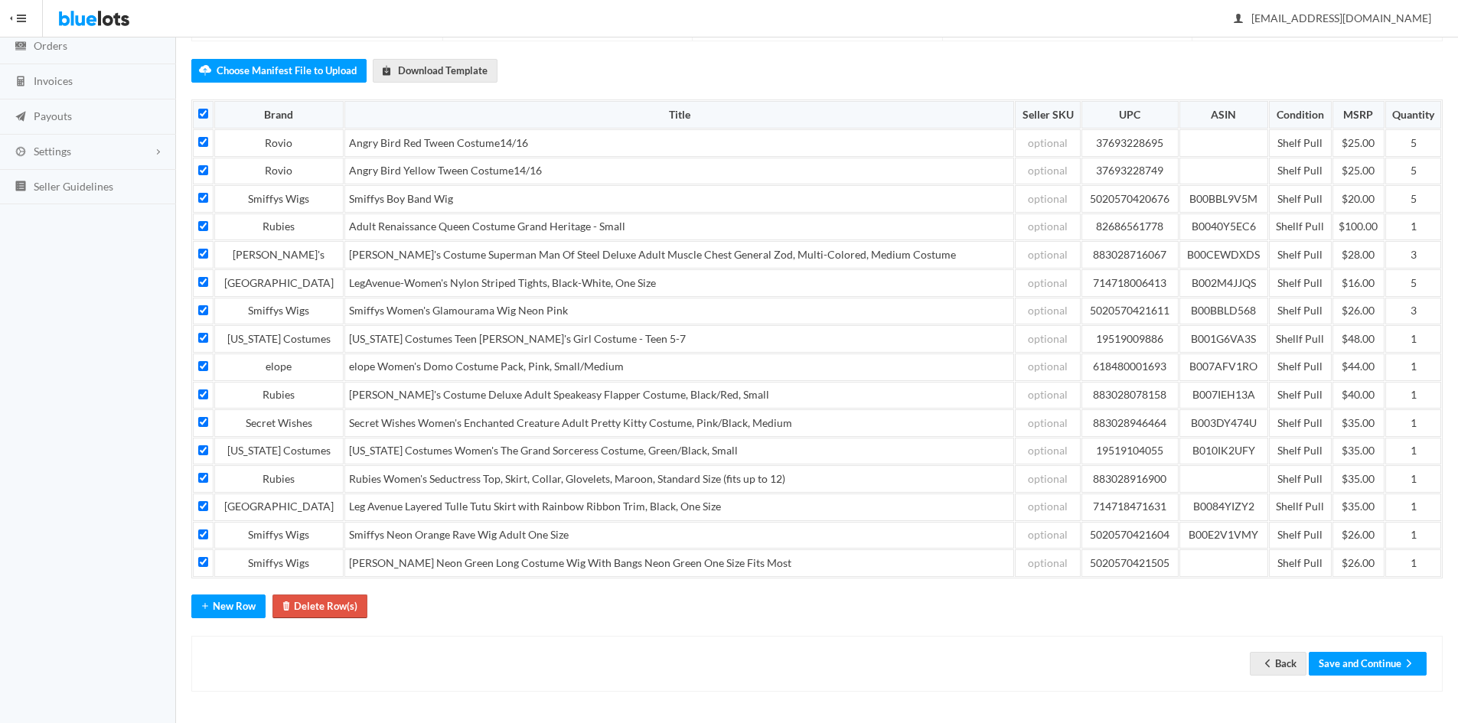
click at [312, 596] on button "Delete Row(s)" at bounding box center [319, 607] width 95 height 24
checkbox input "false"
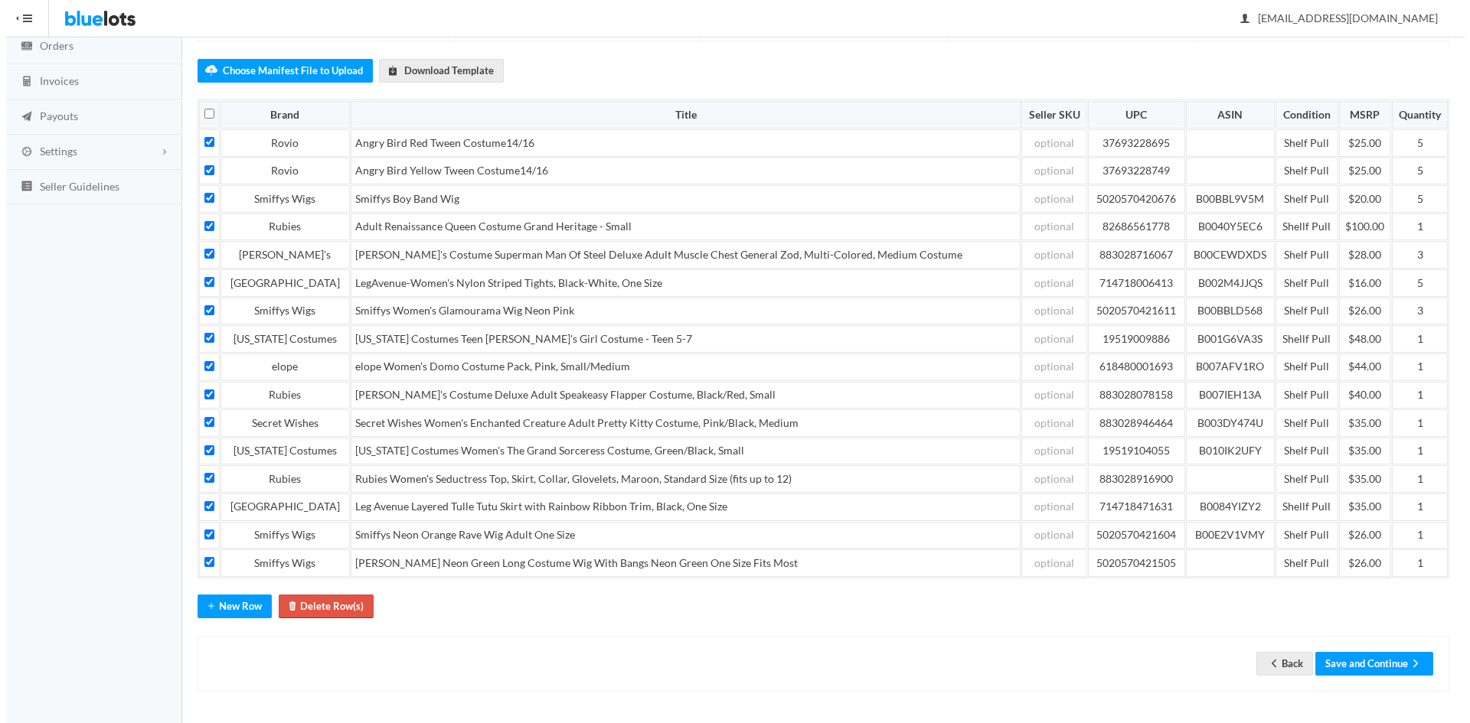
scroll to position [0, 0]
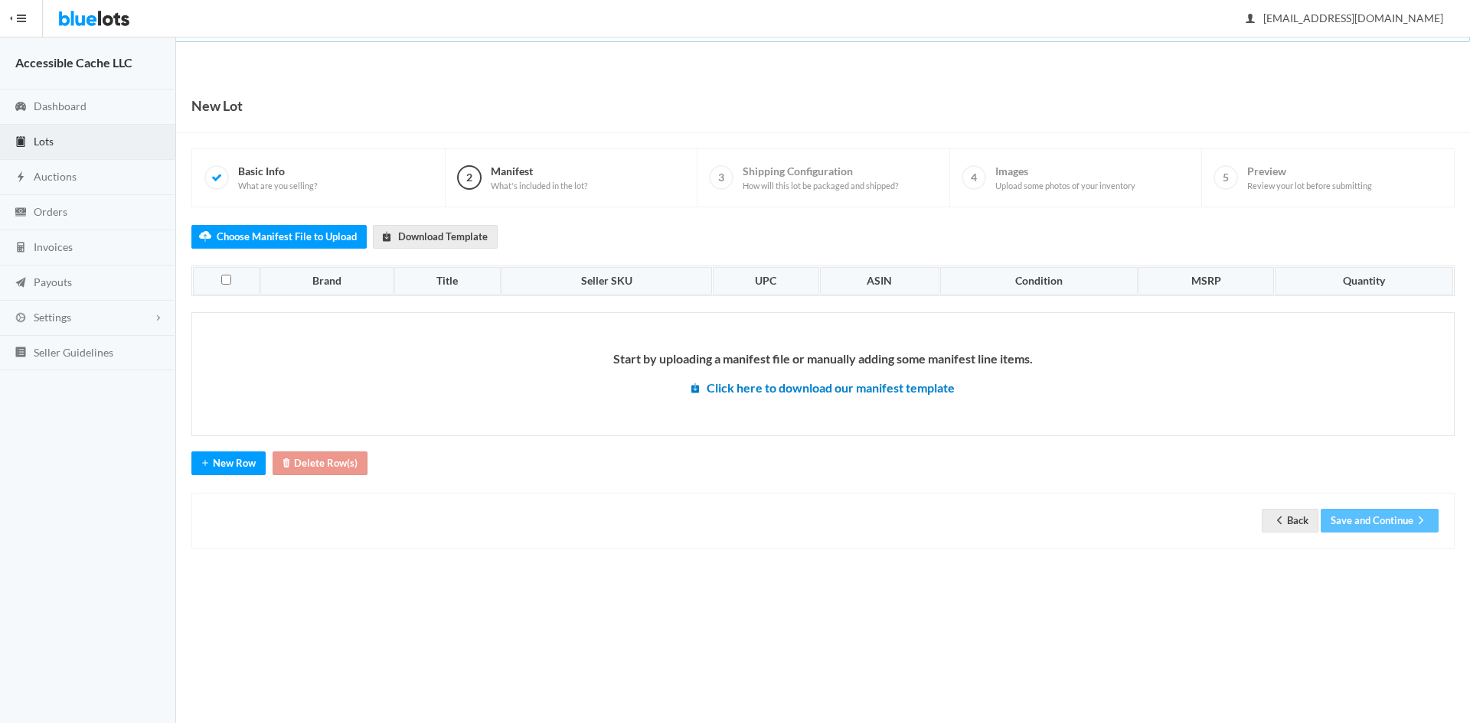
click at [818, 708] on body "Bluelots is for sale. If you are interested in purchasing the business, please …" at bounding box center [735, 361] width 1470 height 723
click at [57, 139] on link "Lots" at bounding box center [88, 142] width 176 height 35
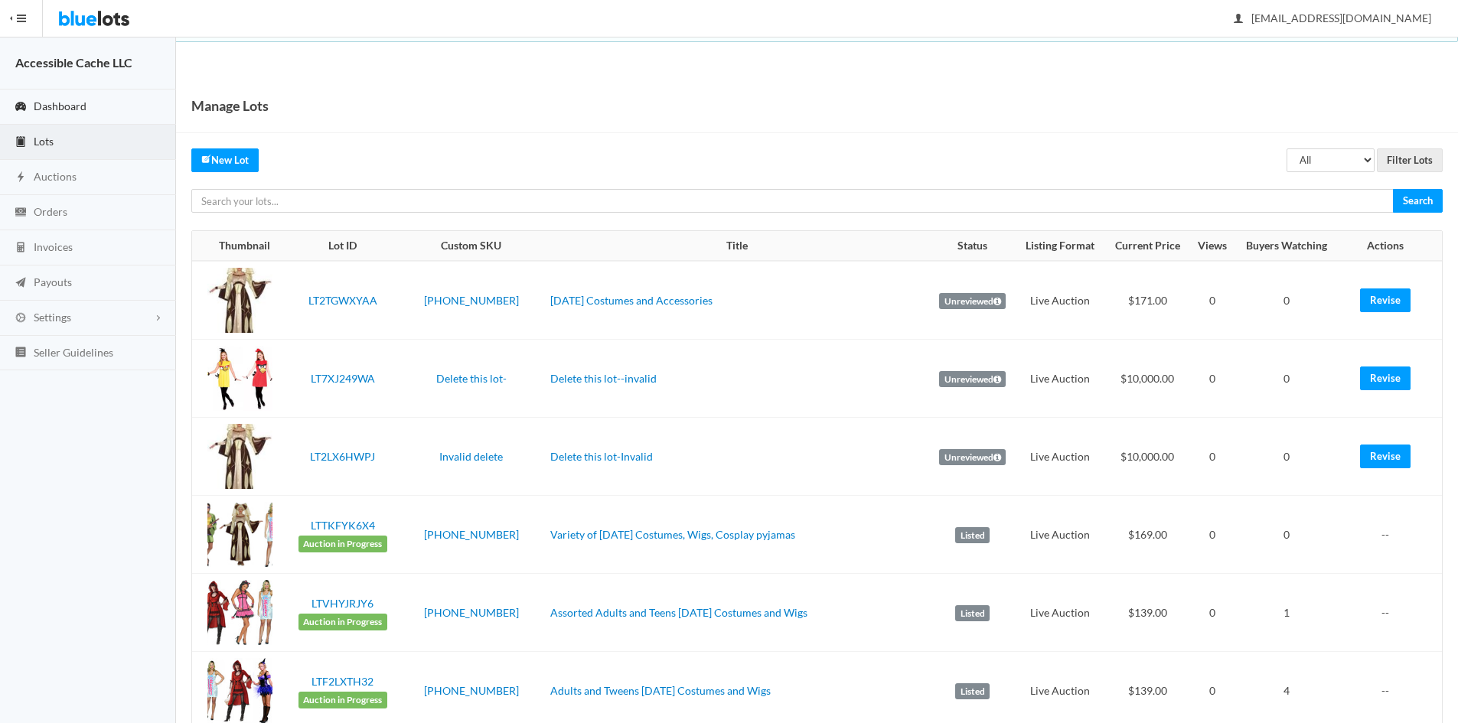
click at [46, 102] on span "Dashboard" at bounding box center [60, 106] width 53 height 13
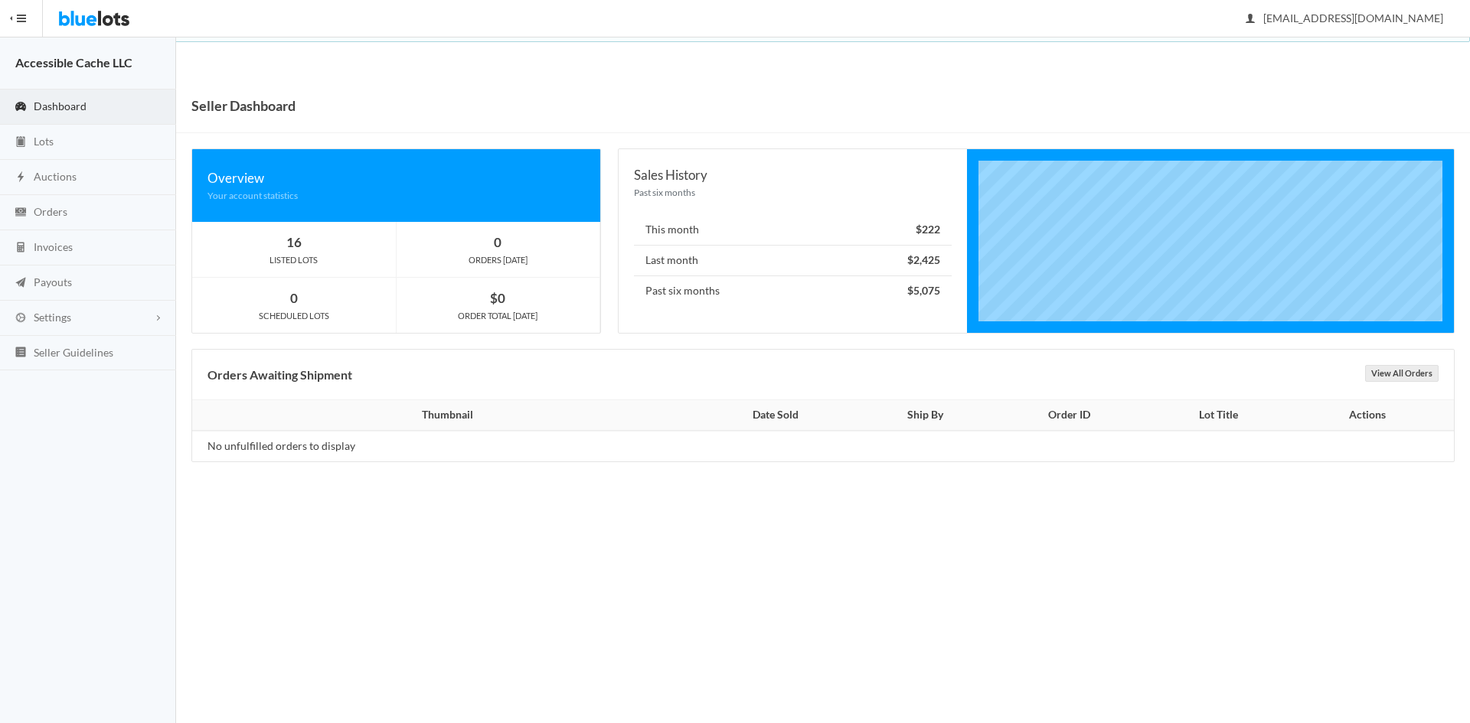
click at [47, 93] on link "Dashboard" at bounding box center [88, 107] width 176 height 35
click at [49, 100] on span "Dashboard" at bounding box center [60, 106] width 53 height 13
click at [33, 137] on link "Lots" at bounding box center [88, 142] width 176 height 35
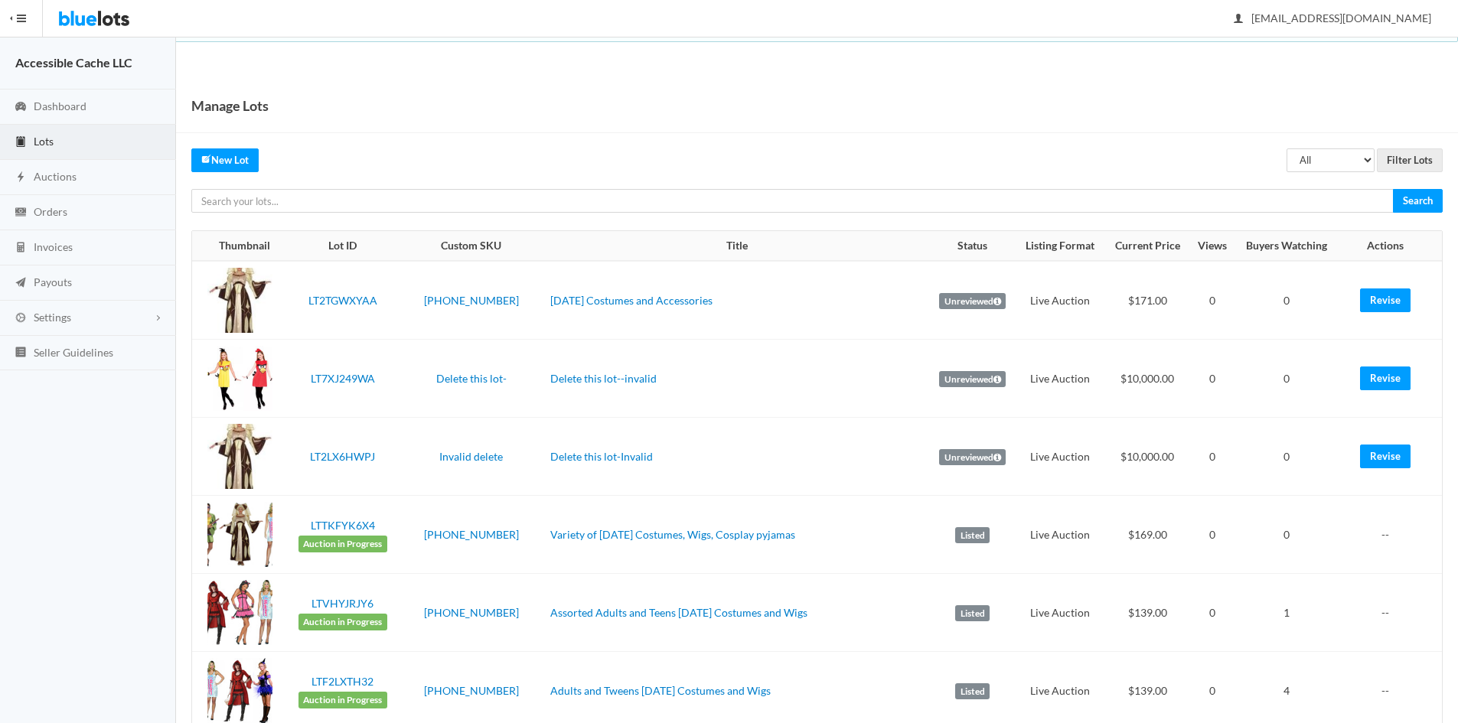
click at [42, 144] on span "Lots" at bounding box center [44, 141] width 20 height 13
click at [51, 103] on span "Dashboard" at bounding box center [60, 106] width 53 height 13
